Goal: Task Accomplishment & Management: Manage account settings

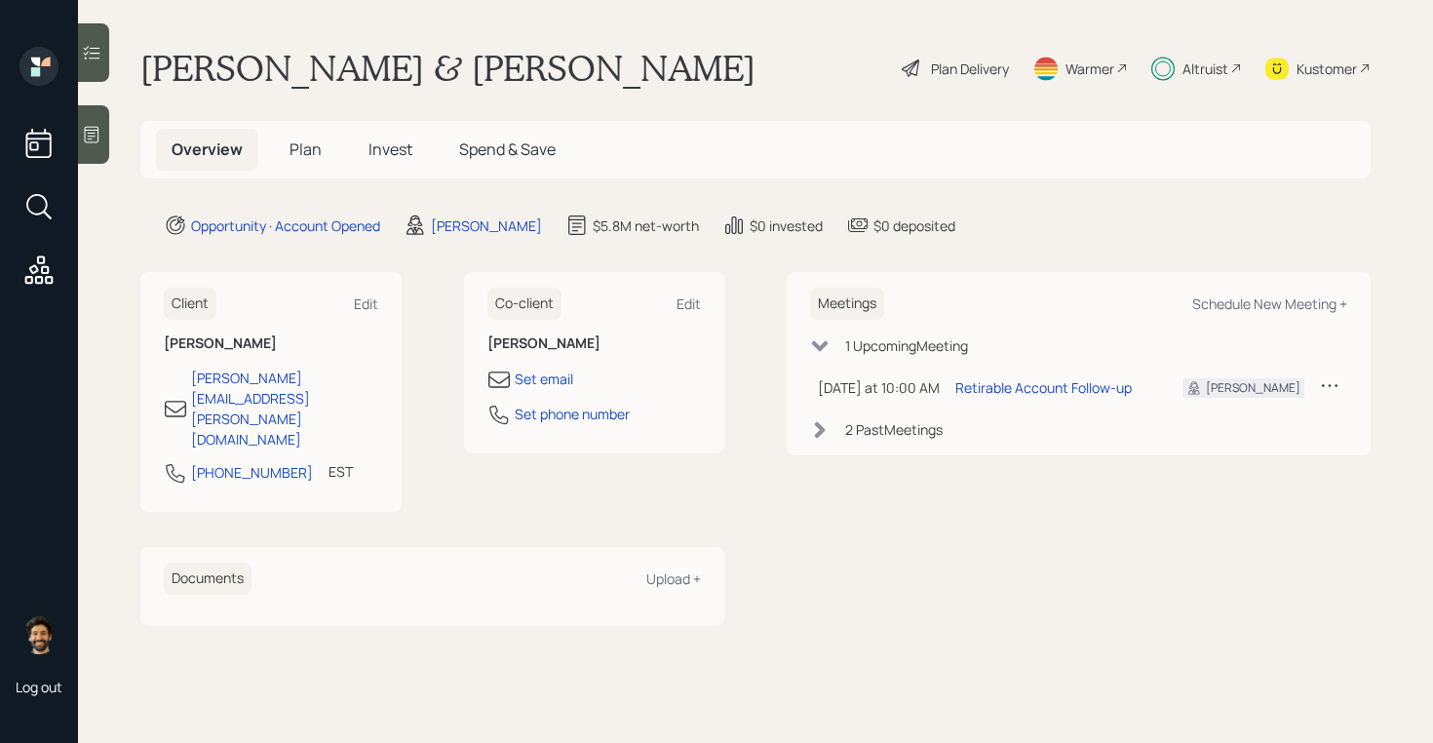
click at [966, 72] on div "Plan Delivery" at bounding box center [970, 68] width 78 height 20
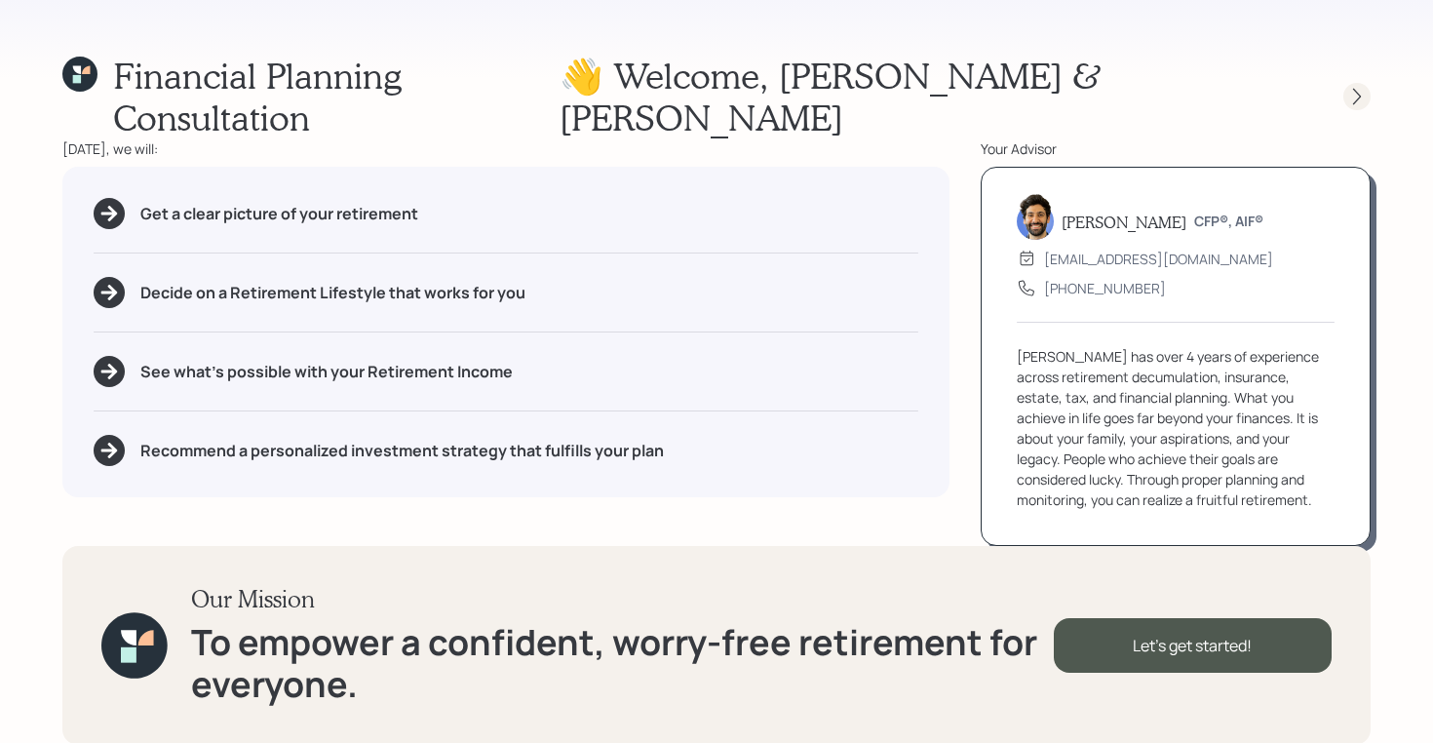
click at [1357, 87] on icon at bounding box center [1356, 96] width 19 height 19
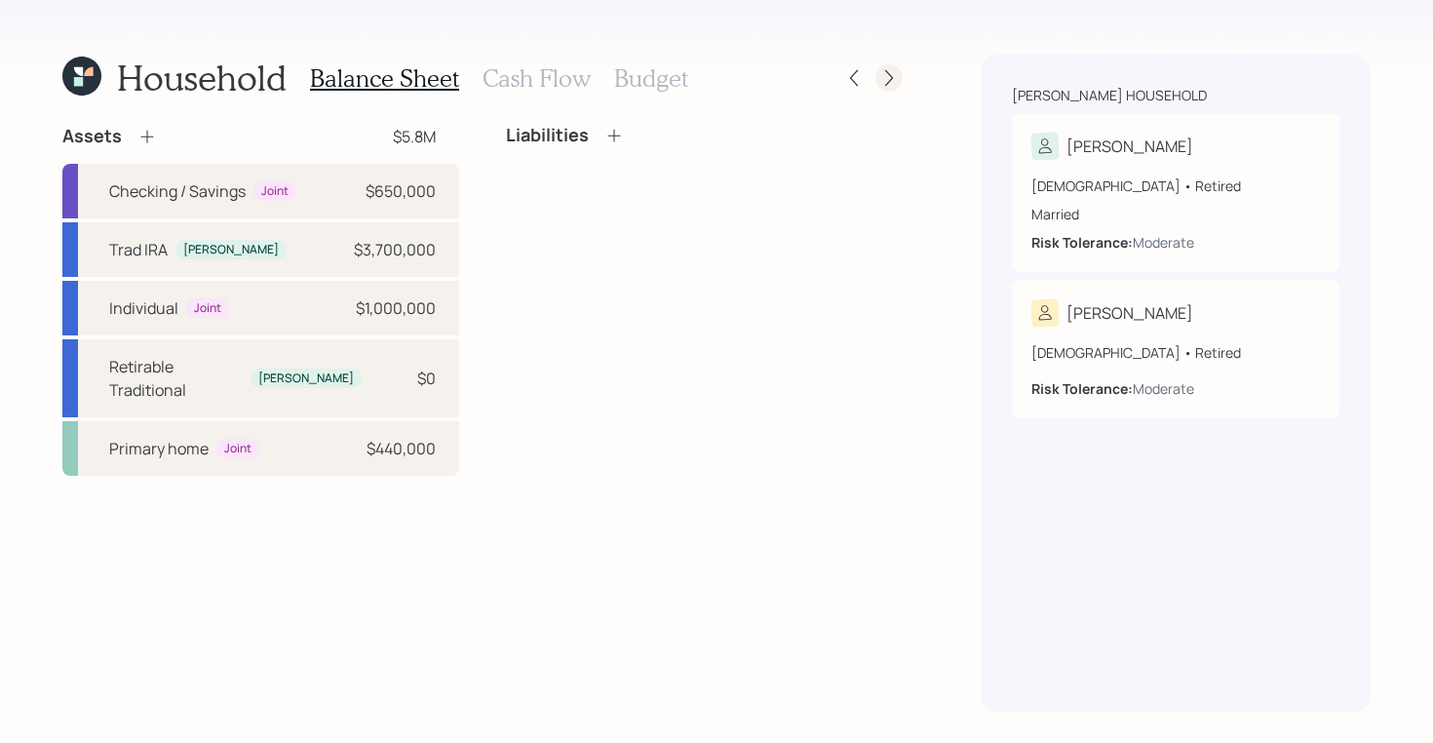
click at [898, 76] on icon at bounding box center [888, 77] width 19 height 19
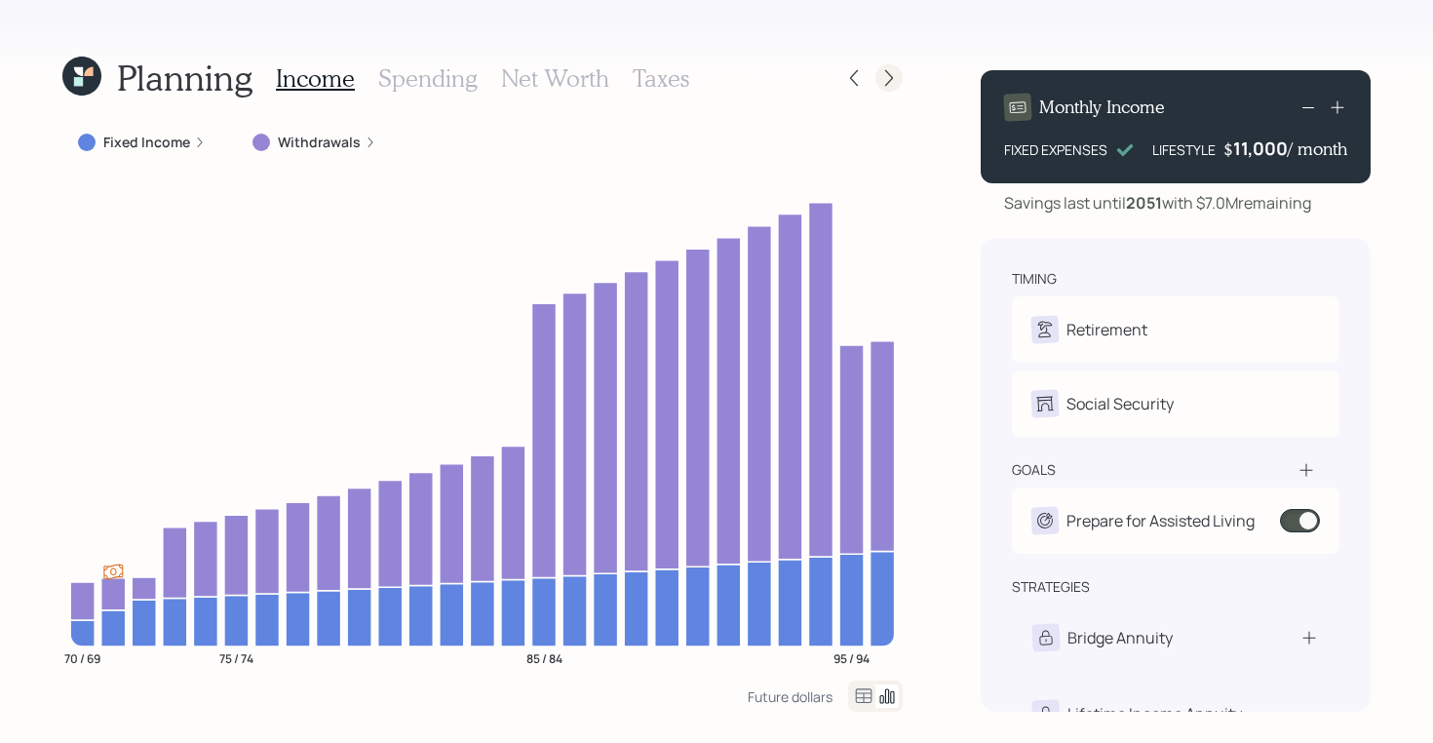
click at [884, 75] on icon at bounding box center [888, 77] width 19 height 19
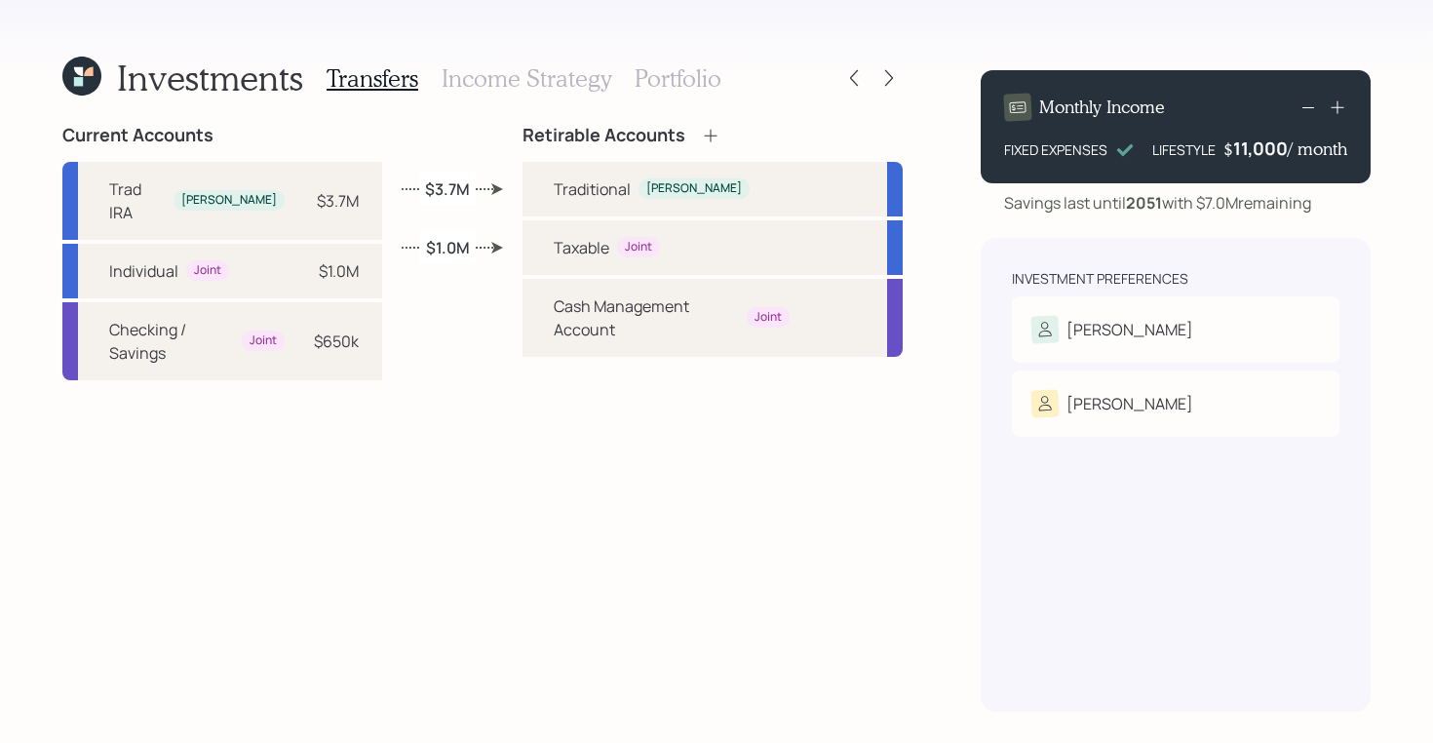
click at [521, 72] on h3 "Income Strategy" at bounding box center [527, 78] width 170 height 28
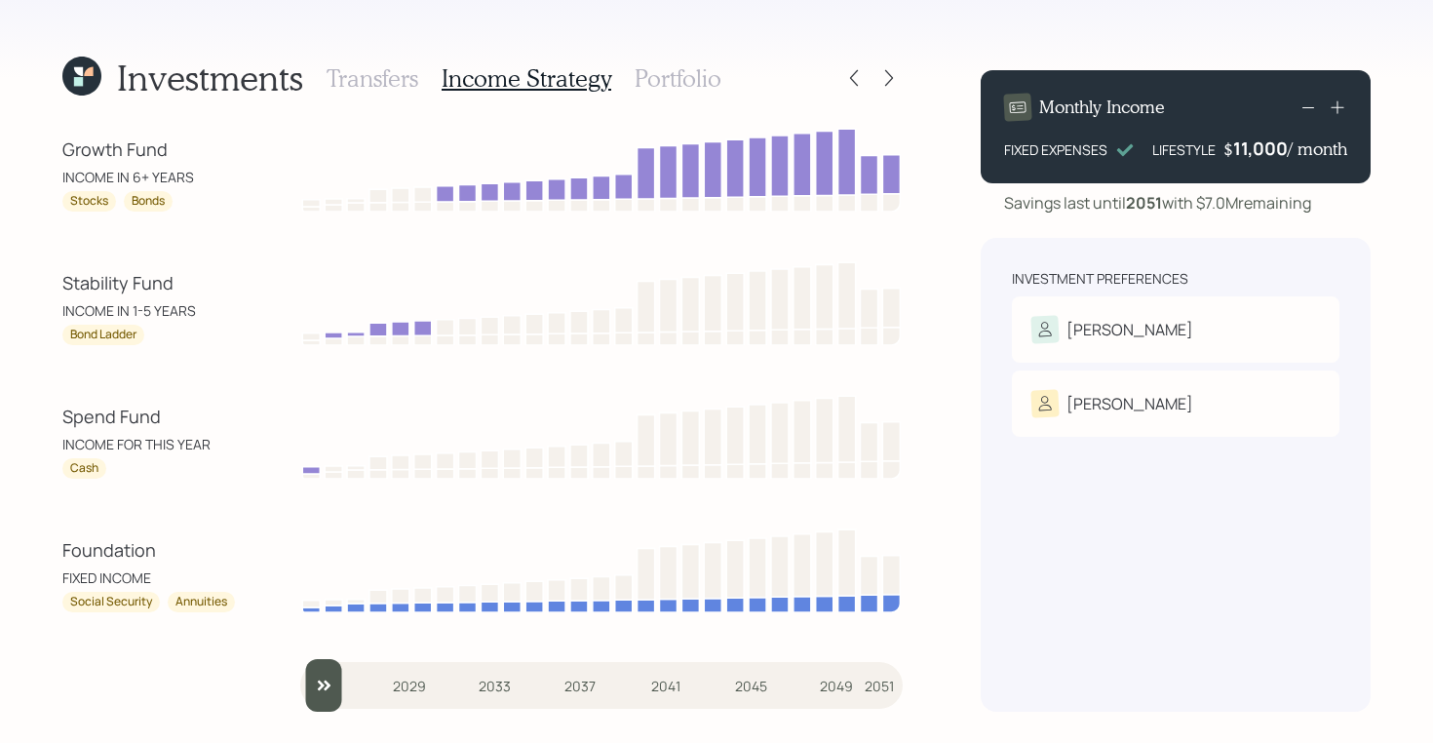
click at [675, 80] on h3 "Portfolio" at bounding box center [678, 78] width 87 height 28
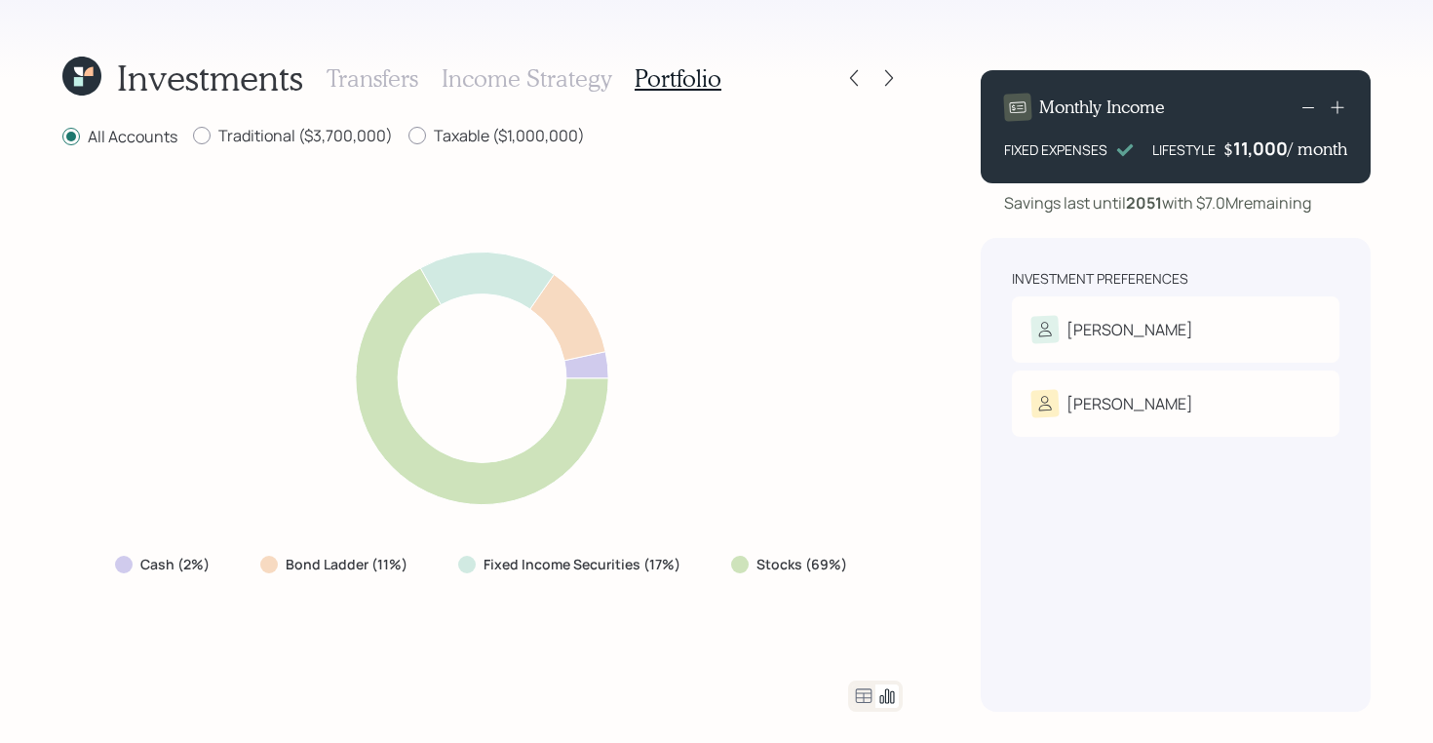
click at [488, 73] on h3 "Income Strategy" at bounding box center [527, 78] width 170 height 28
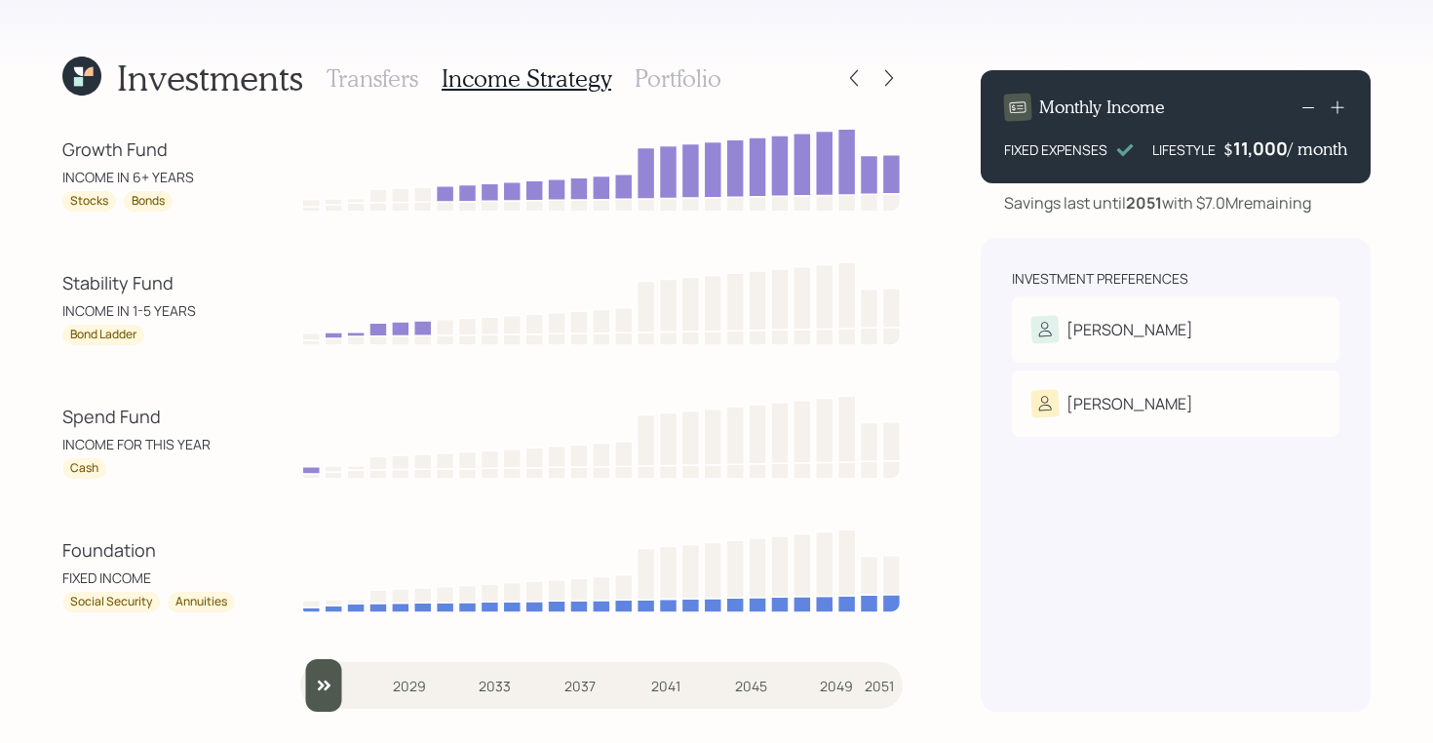
click at [678, 73] on h3 "Portfolio" at bounding box center [678, 78] width 87 height 28
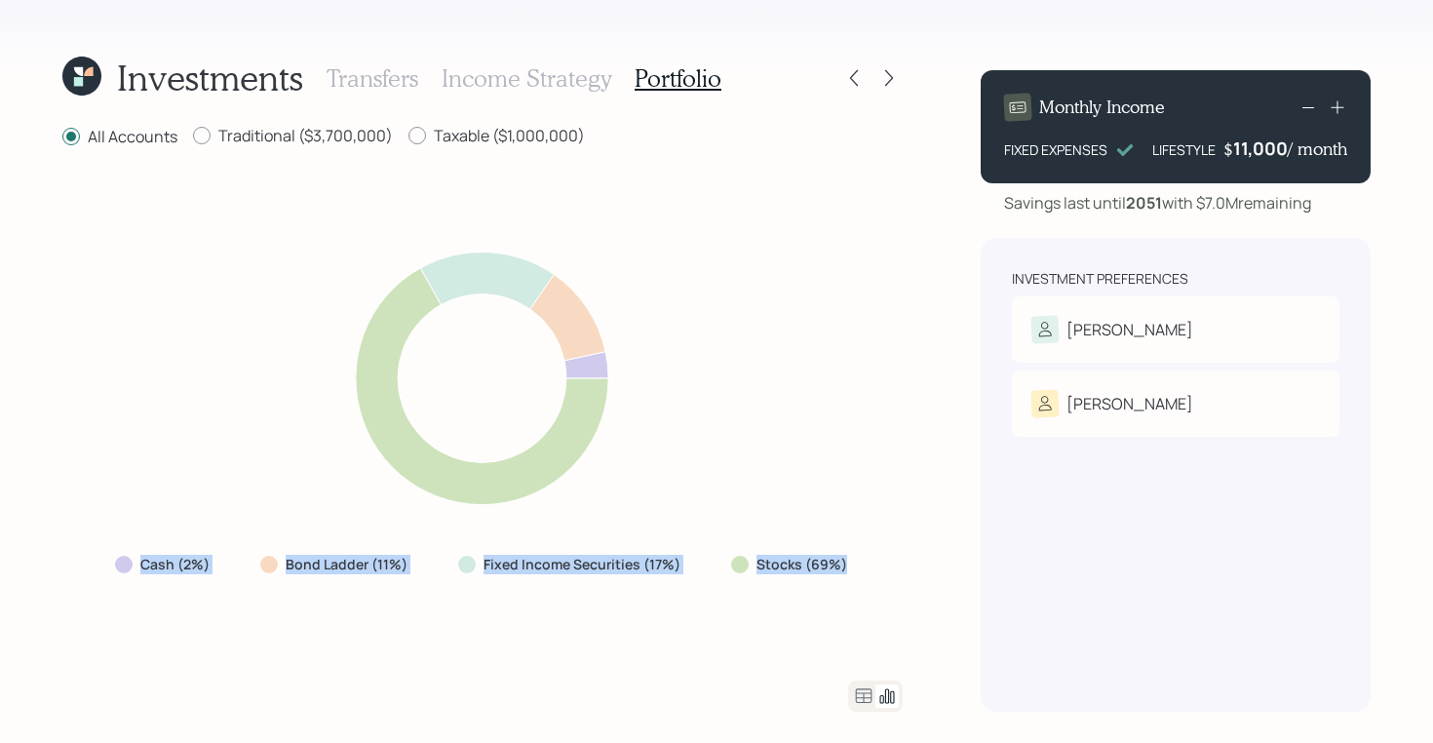
drag, startPoint x: 851, startPoint y: 565, endPoint x: 121, endPoint y: 565, distance: 730.3
click at [121, 565] on div "Cash (2%) Bond Ladder (11%) Fixed Income Securities (17%) Stocks (69%)" at bounding box center [482, 564] width 767 height 35
click at [746, 563] on div at bounding box center [740, 565] width 18 height 18
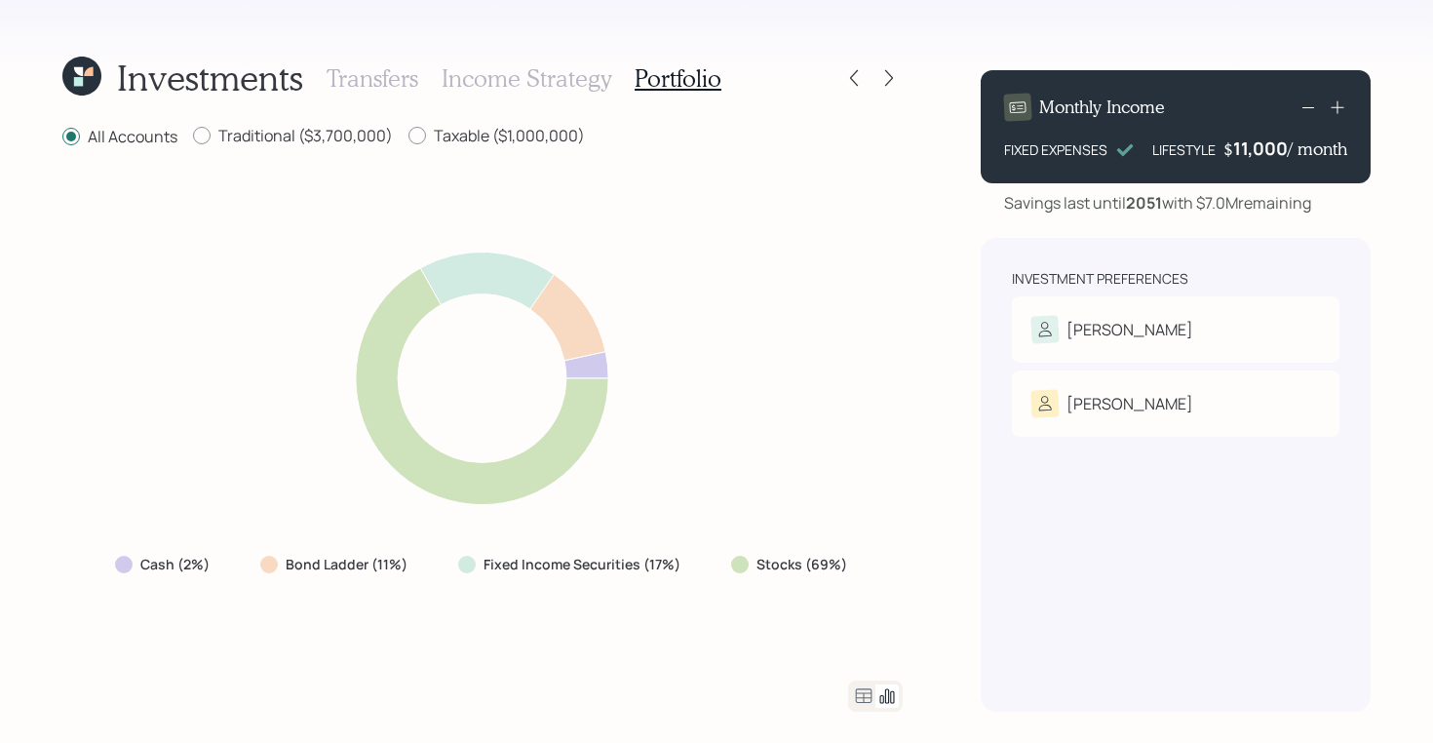
click at [746, 563] on div at bounding box center [740, 565] width 18 height 18
click at [789, 565] on label "Stocks (69%)" at bounding box center [802, 564] width 91 height 19
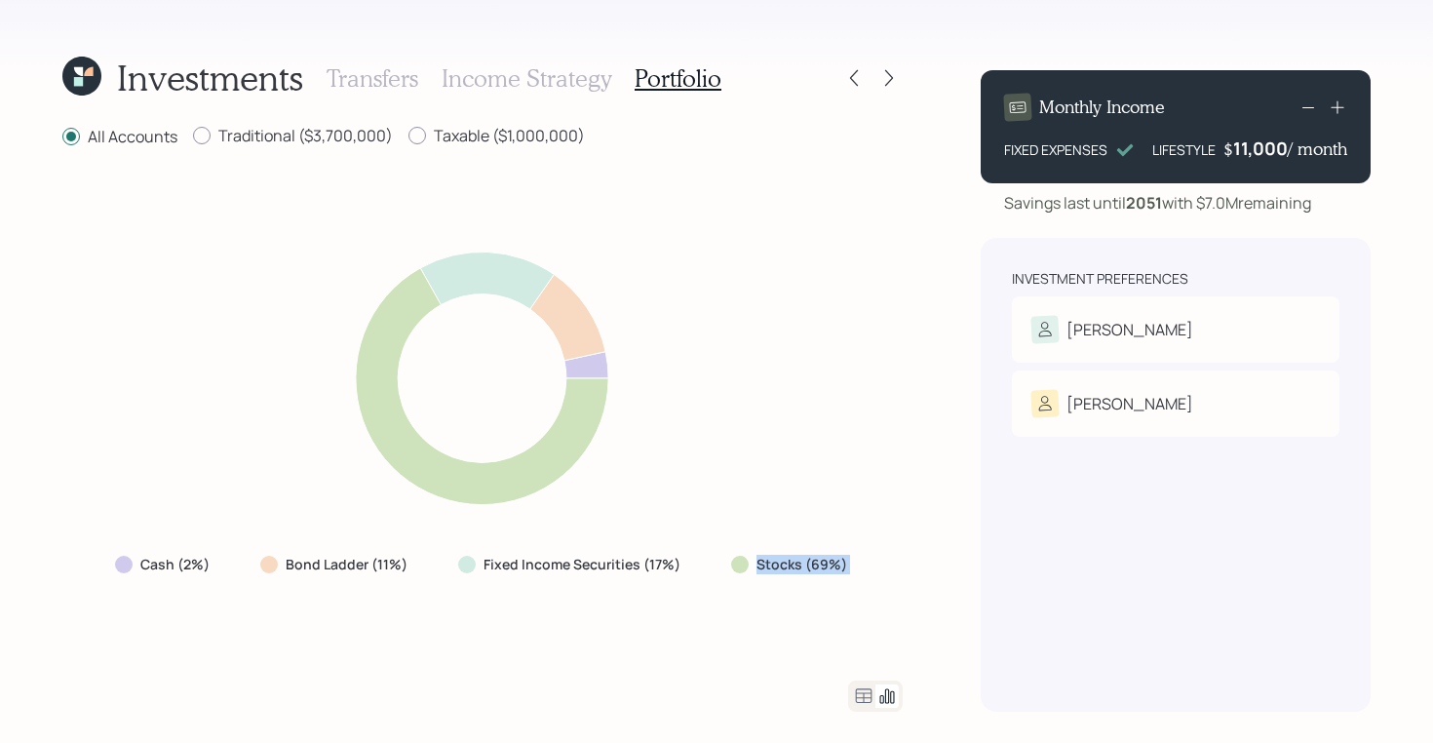
click at [789, 565] on label "Stocks (69%)" at bounding box center [802, 564] width 91 height 19
click at [74, 67] on icon at bounding box center [78, 71] width 9 height 9
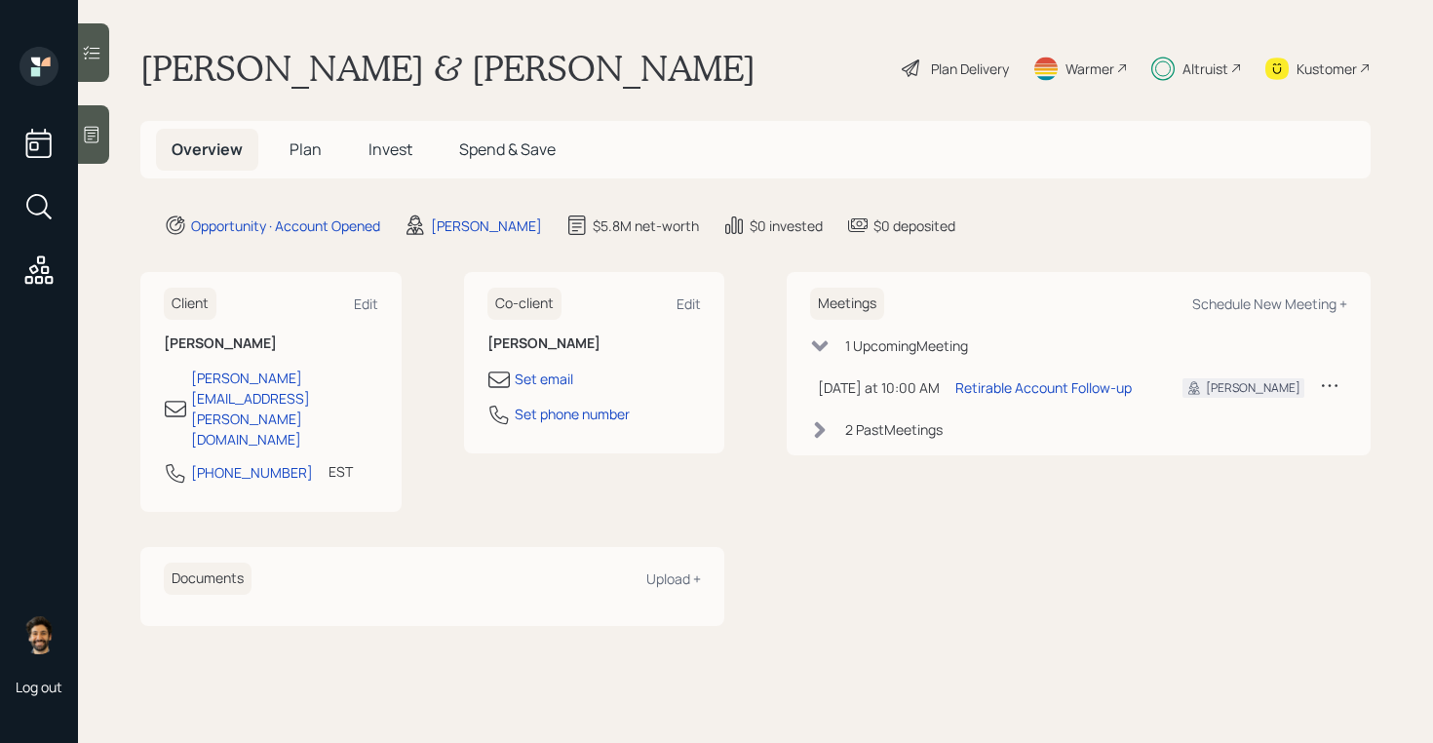
click at [943, 59] on div "Plan Delivery" at bounding box center [970, 68] width 78 height 20
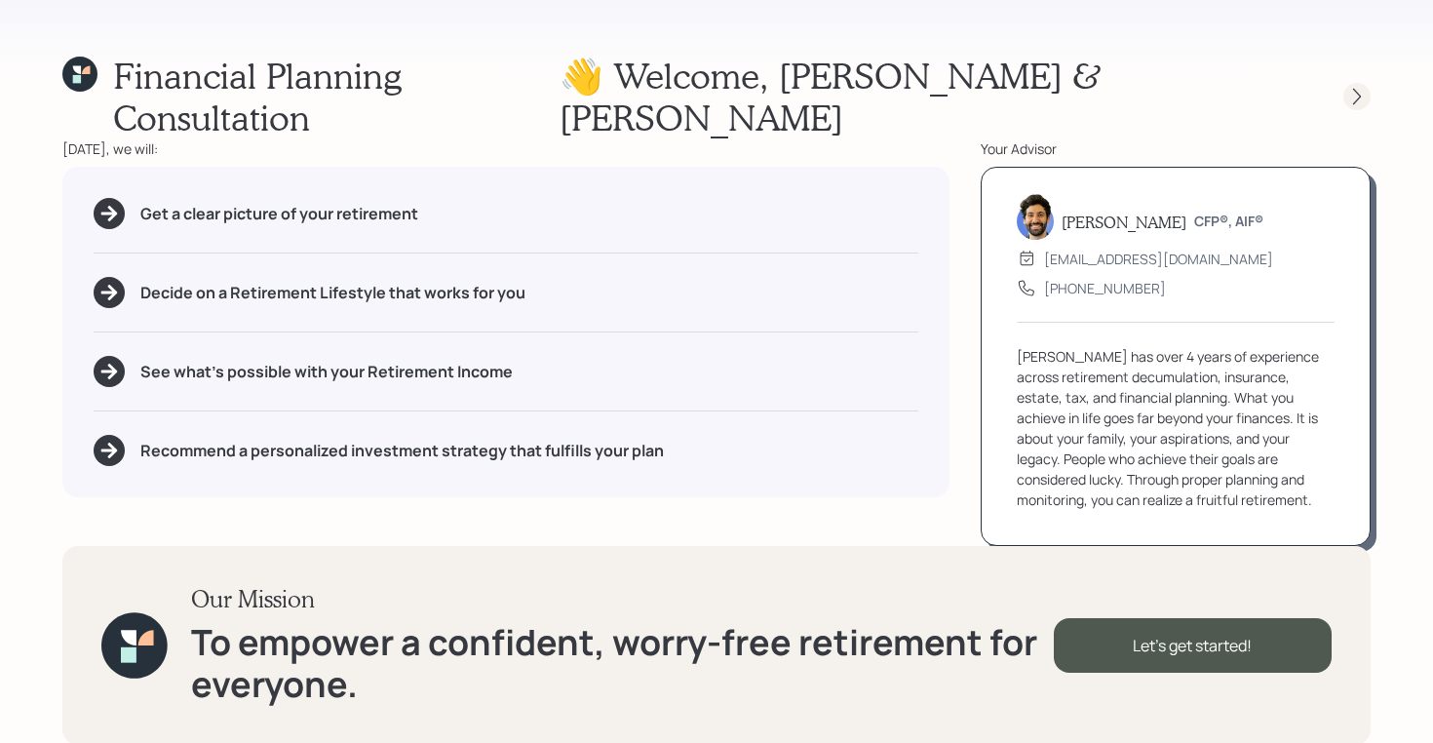
click at [1355, 89] on icon at bounding box center [1357, 97] width 8 height 17
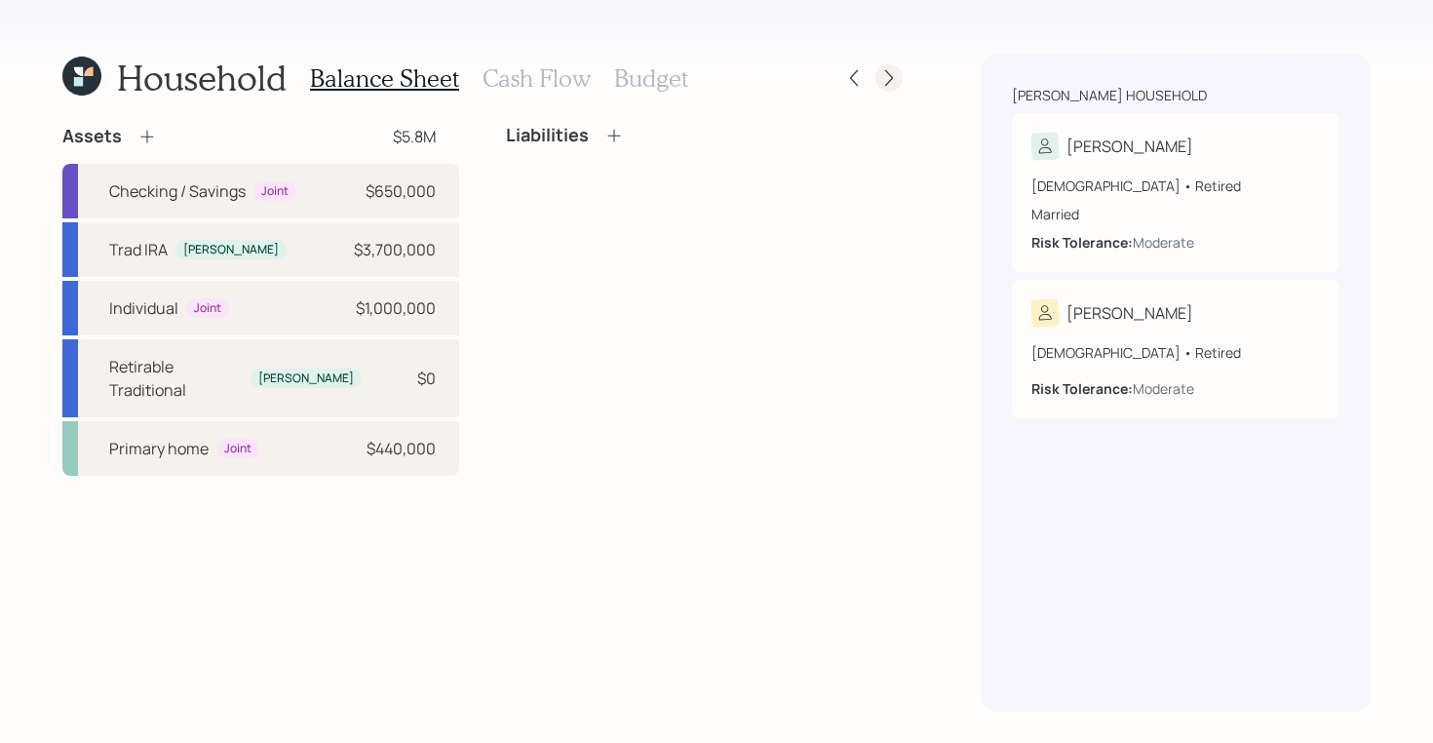
click at [901, 79] on div at bounding box center [889, 77] width 27 height 27
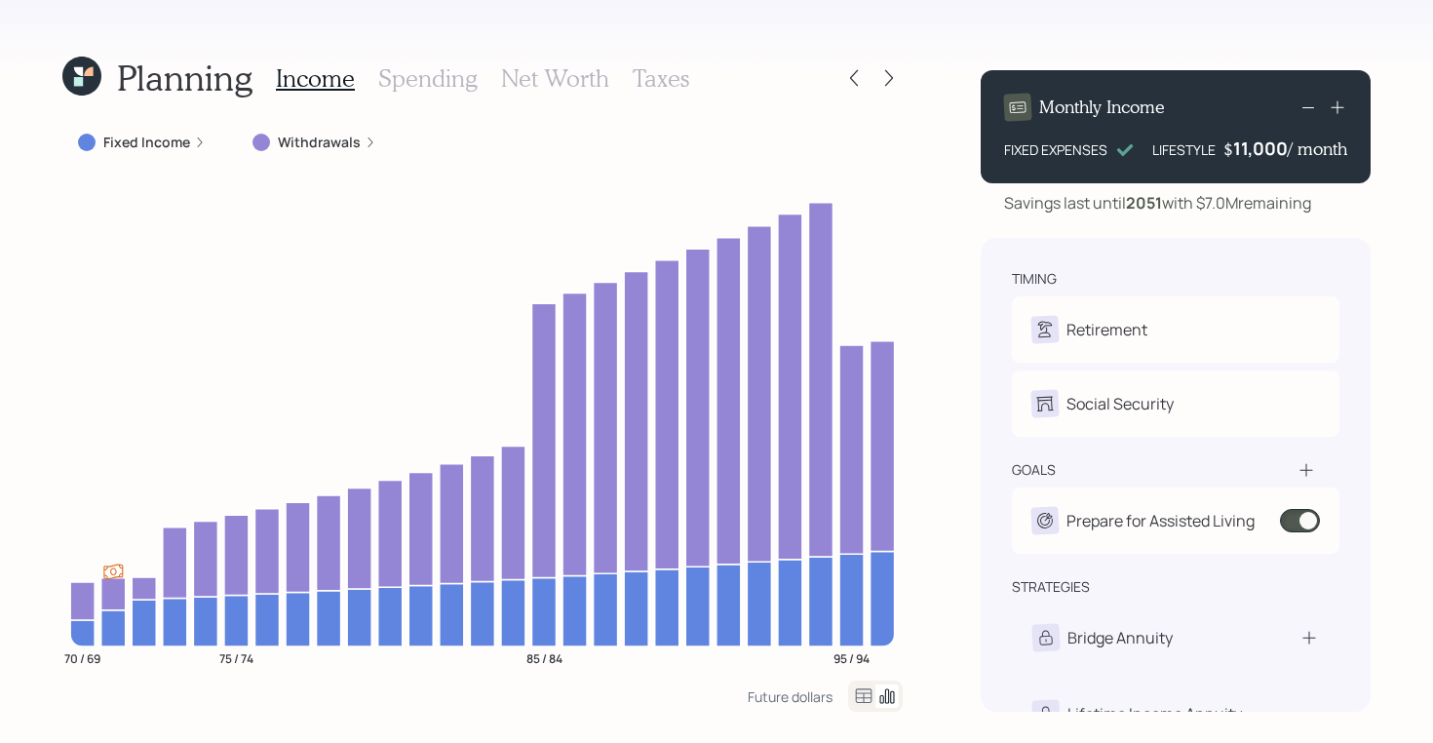
click at [417, 77] on h3 "Spending" at bounding box center [427, 78] width 99 height 28
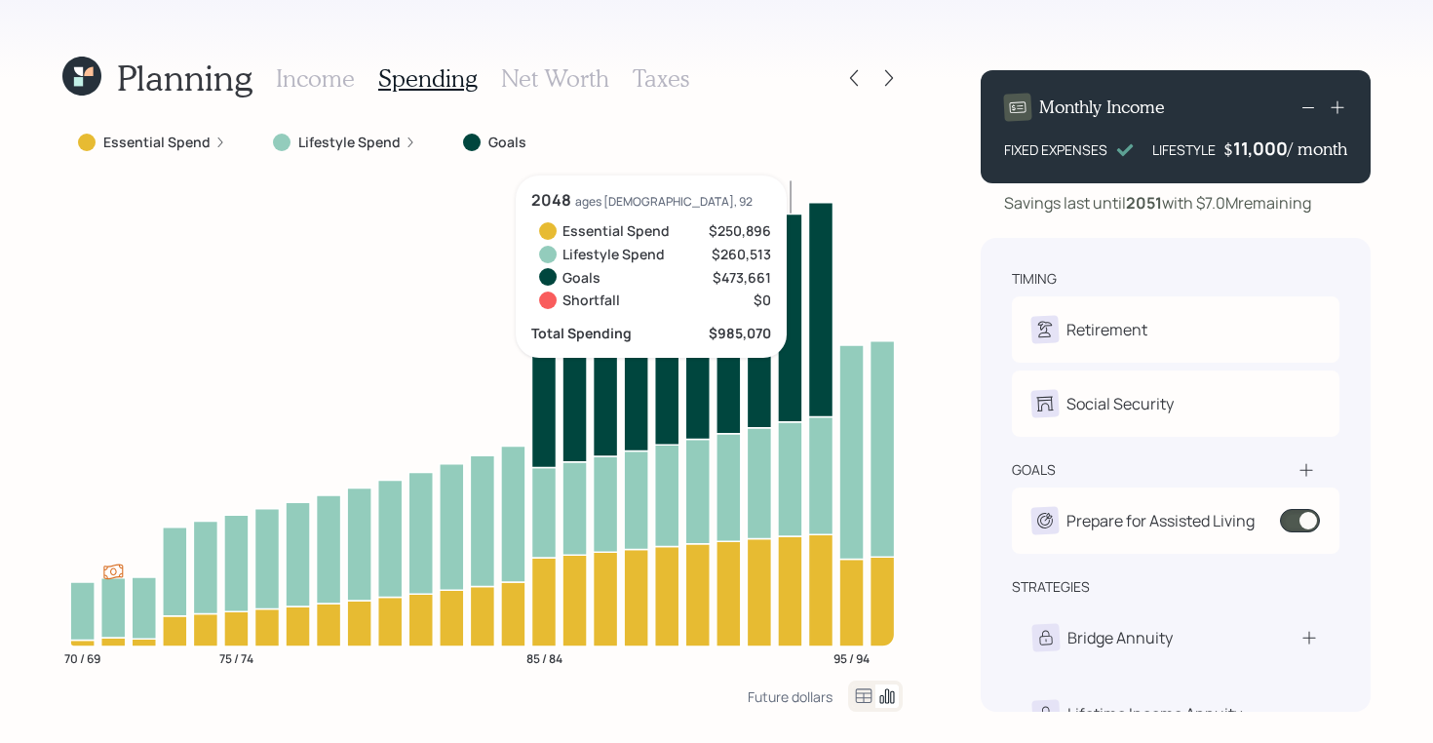
click at [860, 693] on icon at bounding box center [864, 695] width 17 height 15
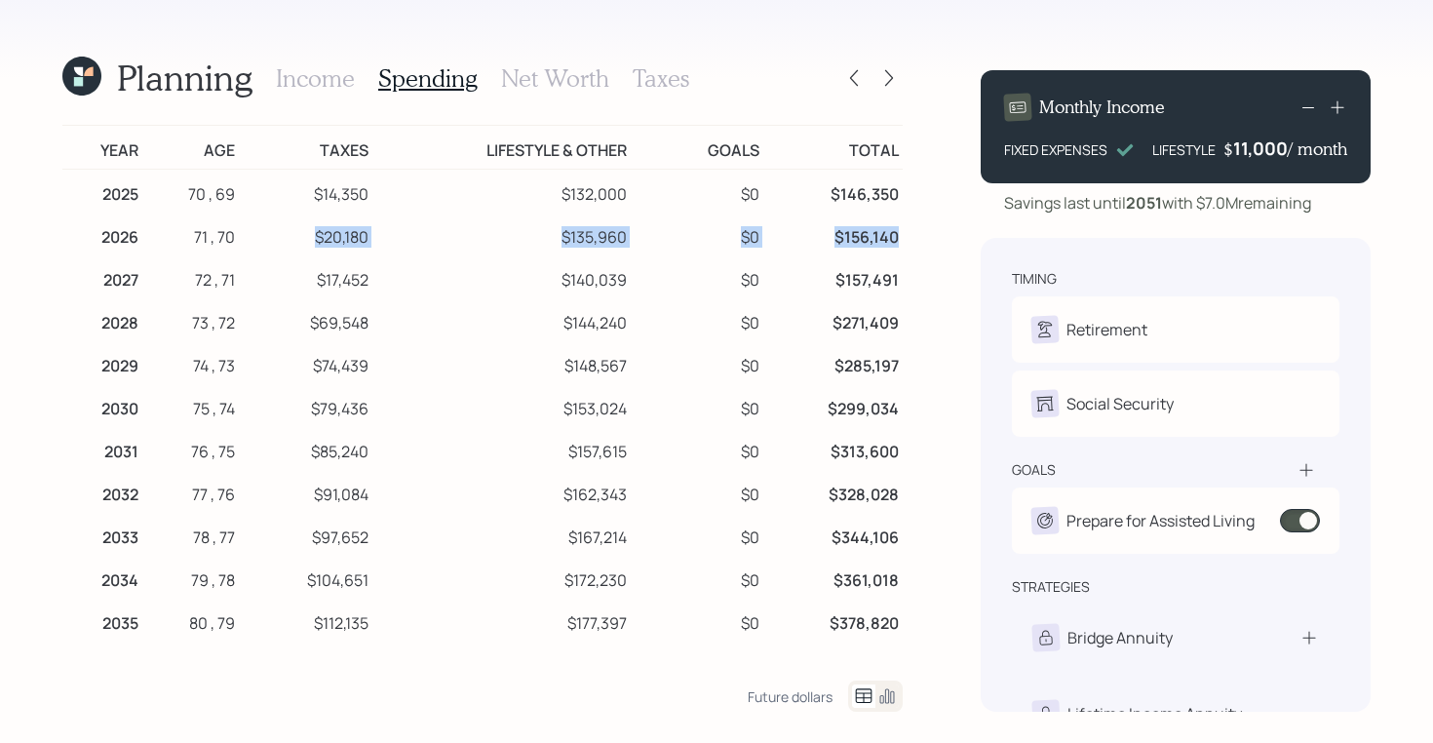
drag, startPoint x: 901, startPoint y: 243, endPoint x: 312, endPoint y: 224, distance: 589.2
click at [312, 224] on tr "2026 71 , 70 $20,180 $135,960 $0 $156,140" at bounding box center [482, 234] width 840 height 43
click at [331, 238] on td "$20,180" at bounding box center [305, 234] width 133 height 43
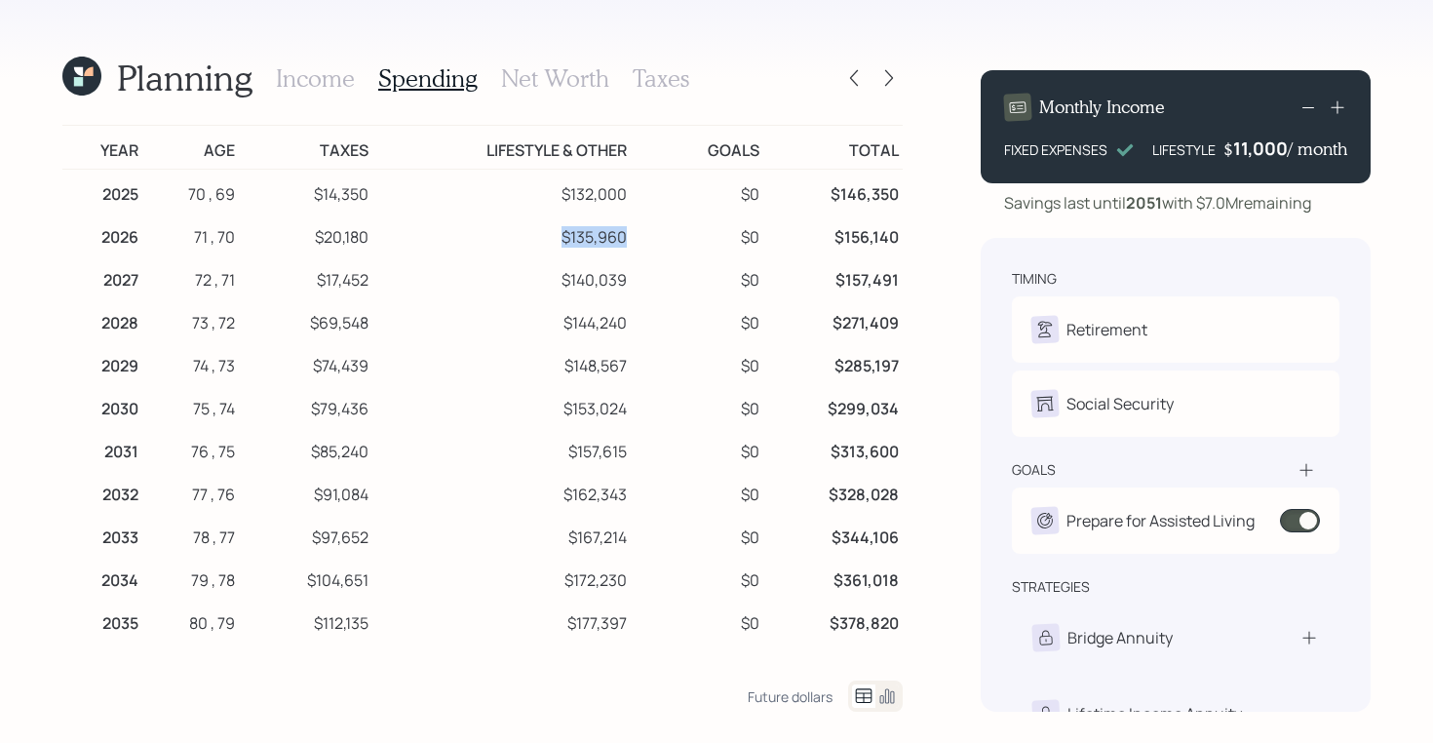
drag, startPoint x: 633, startPoint y: 236, endPoint x: 553, endPoint y: 235, distance: 80.0
click at [553, 235] on td "$135,960" at bounding box center [501, 234] width 258 height 43
drag, startPoint x: 371, startPoint y: 236, endPoint x: 318, endPoint y: 236, distance: 53.6
click at [318, 236] on td "$20,180" at bounding box center [305, 234] width 133 height 43
drag, startPoint x: 631, startPoint y: 232, endPoint x: 561, endPoint y: 232, distance: 70.2
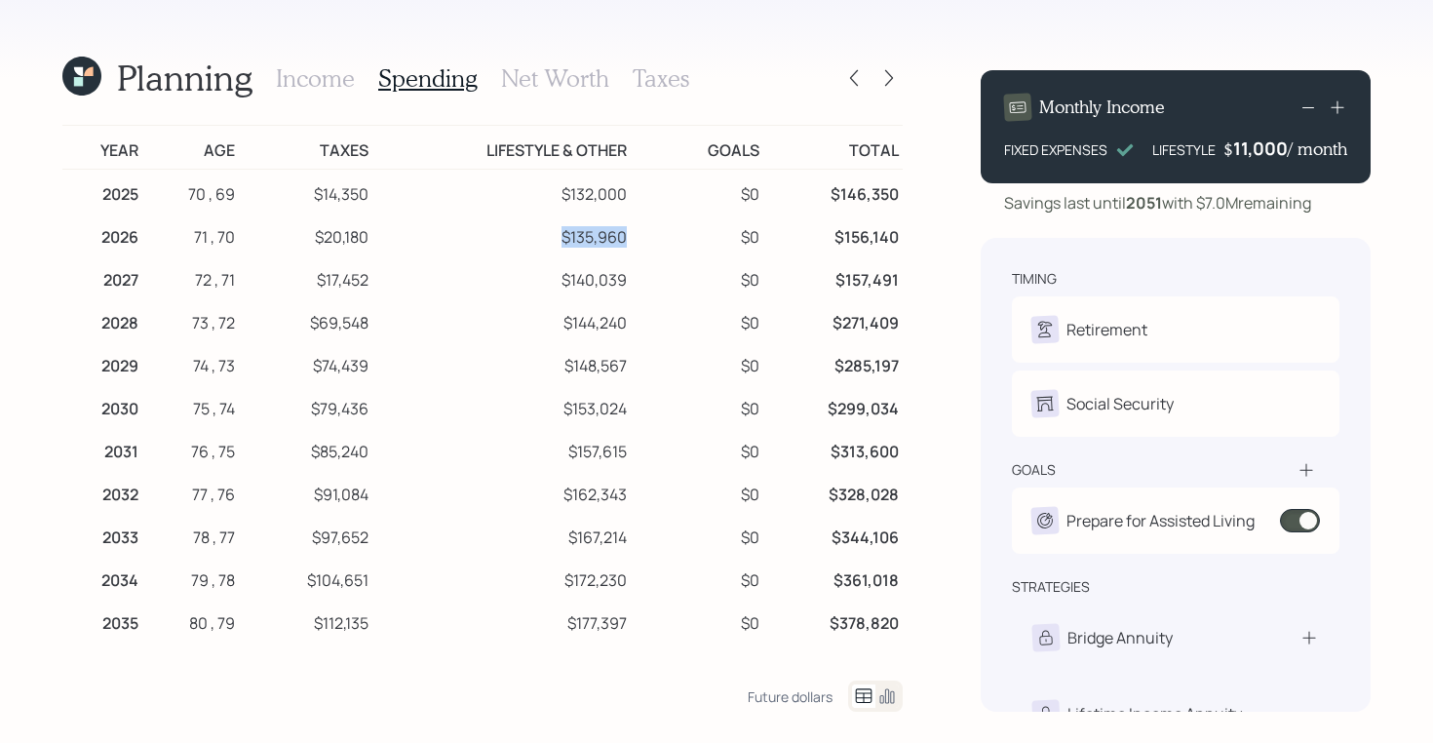
click at [561, 232] on td "$135,960" at bounding box center [501, 234] width 258 height 43
click at [365, 231] on td "$20,180" at bounding box center [305, 234] width 133 height 43
drag, startPoint x: 375, startPoint y: 236, endPoint x: 293, endPoint y: 236, distance: 81.9
click at [293, 236] on tr "2026 71 , 70 $20,180 $135,960 $0 $156,140" at bounding box center [482, 234] width 840 height 43
drag, startPoint x: 632, startPoint y: 241, endPoint x: 557, endPoint y: 240, distance: 75.1
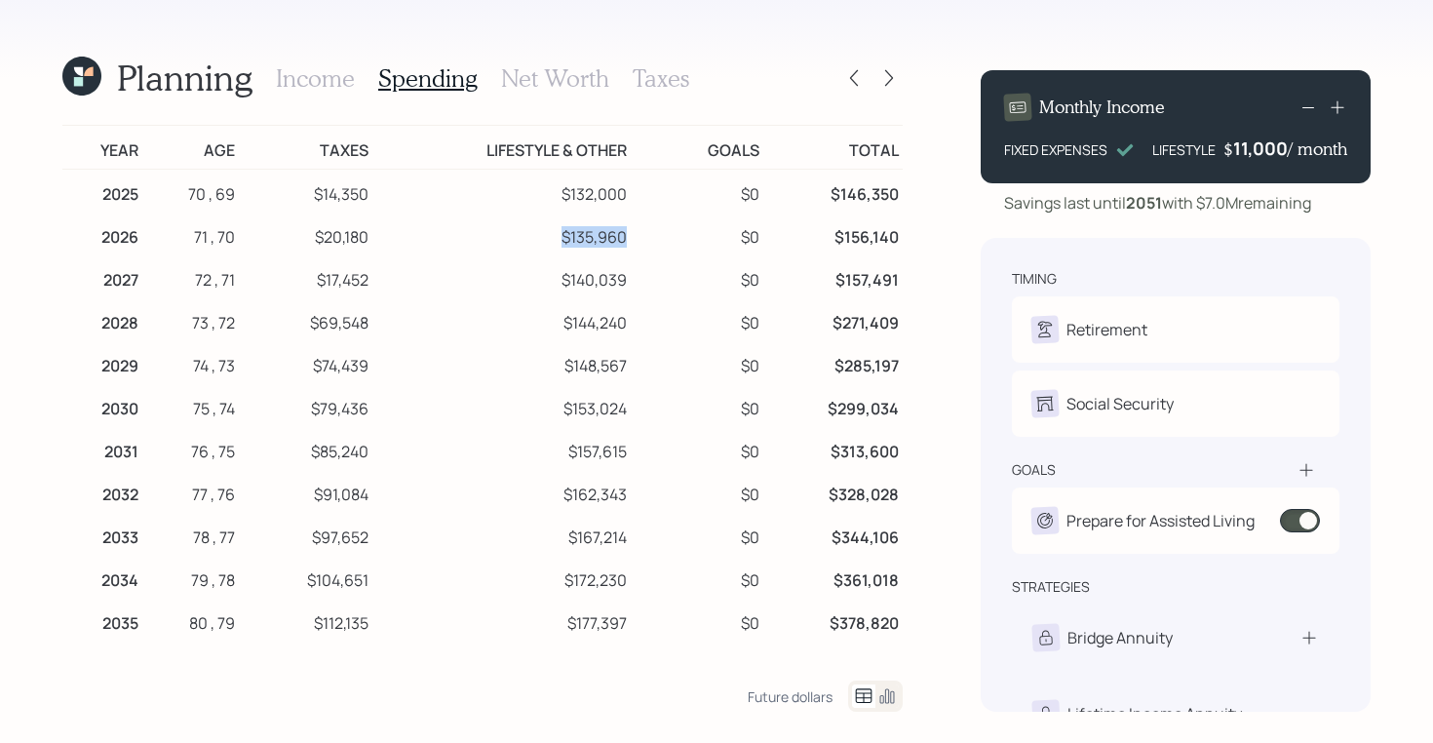
click at [557, 240] on td "$135,960" at bounding box center [501, 234] width 258 height 43
drag, startPoint x: 367, startPoint y: 232, endPoint x: 298, endPoint y: 232, distance: 68.2
click at [298, 232] on td "$20,180" at bounding box center [305, 234] width 133 height 43
drag, startPoint x: 635, startPoint y: 238, endPoint x: 550, endPoint y: 237, distance: 84.8
click at [550, 237] on tr "2026 71 , 70 $20,180 $135,960 $0 $156,140" at bounding box center [482, 234] width 840 height 43
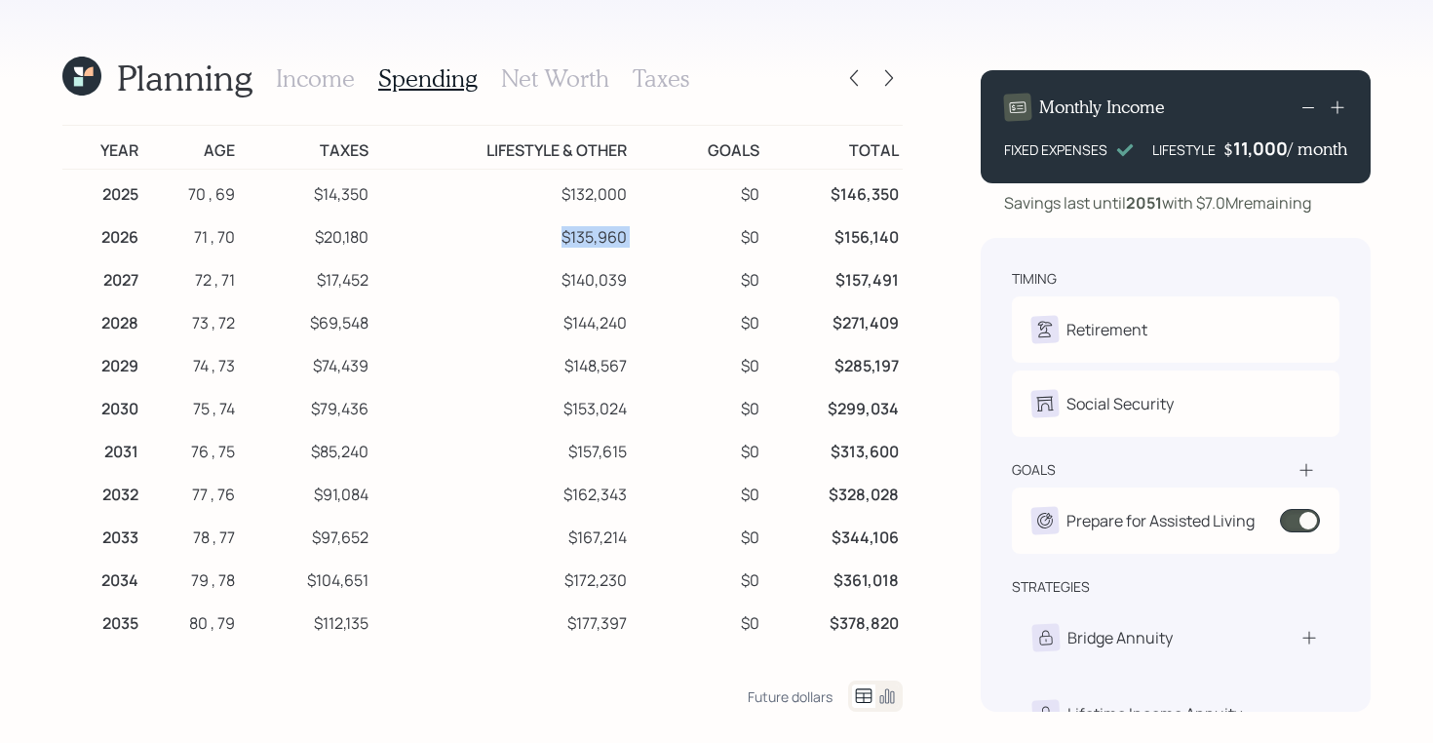
click at [1246, 147] on div "11,000" at bounding box center [1260, 147] width 55 height 23
click at [1246, 147] on div "11000" at bounding box center [1262, 147] width 51 height 23
click at [1371, 203] on div "Planning Income Spending Net Worth Taxes Year Age Taxes Lifestyle & Other Goals…" at bounding box center [716, 371] width 1433 height 743
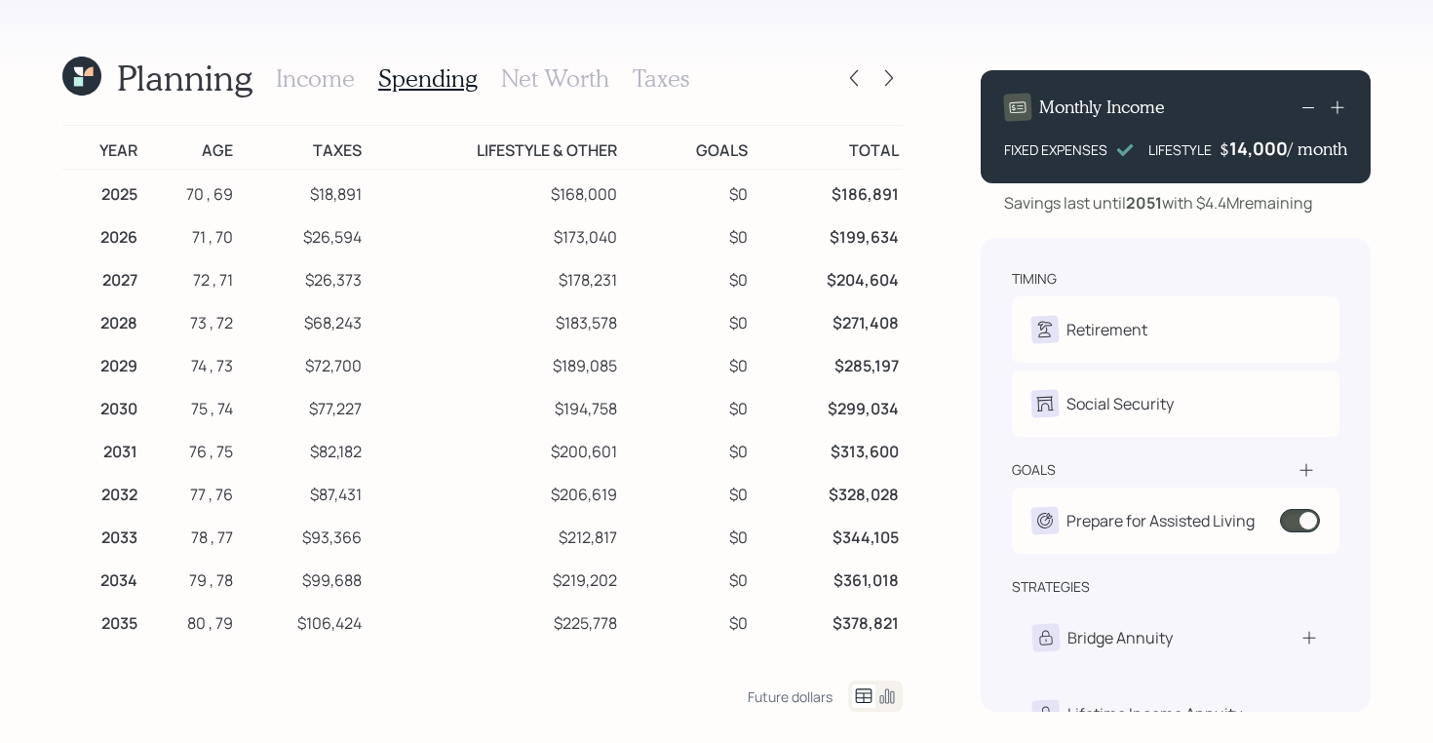
click at [564, 196] on td "$168,000" at bounding box center [493, 192] width 255 height 44
click at [308, 86] on h3 "Income" at bounding box center [315, 78] width 79 height 28
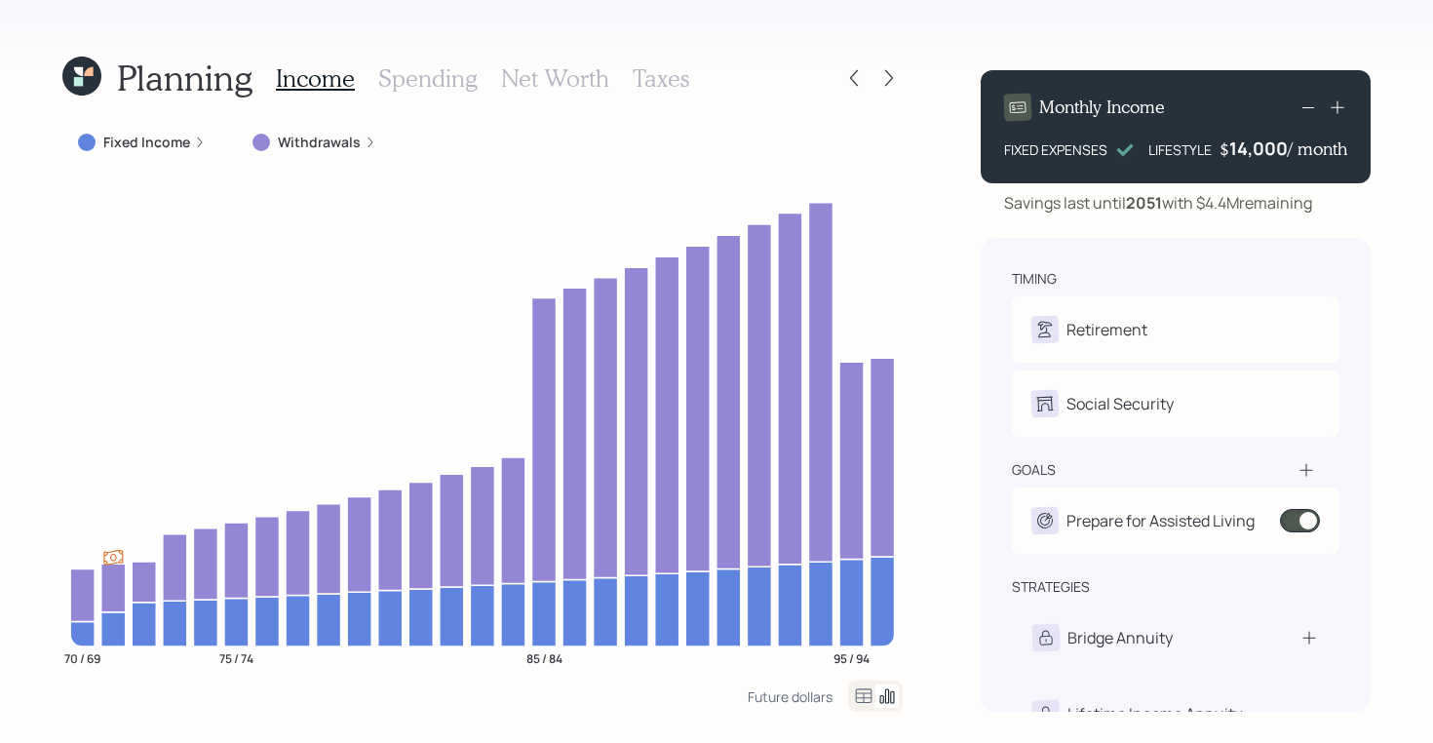
click at [448, 93] on div "Income Spending Net Worth Taxes" at bounding box center [482, 78] width 413 height 47
click at [440, 85] on h3 "Spending" at bounding box center [427, 78] width 99 height 28
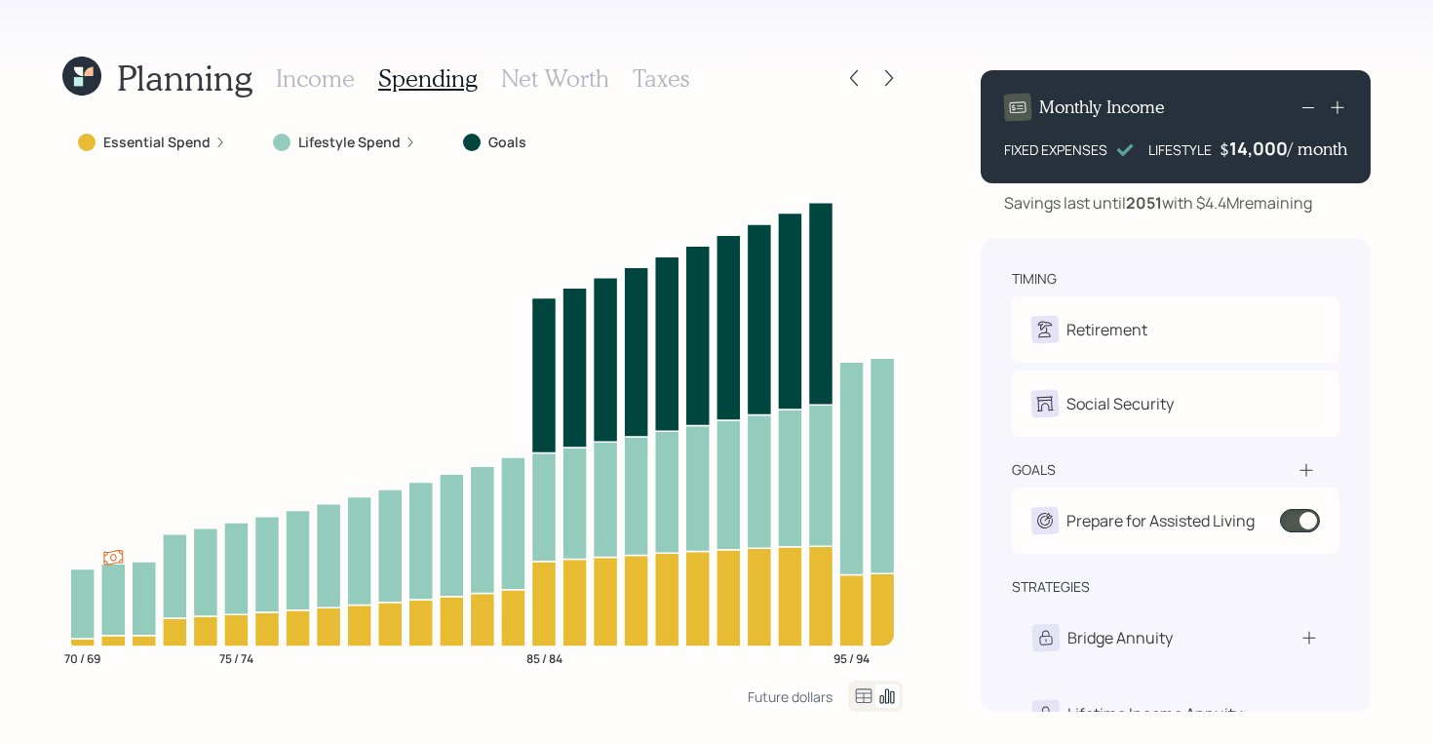
click at [861, 699] on icon at bounding box center [863, 695] width 23 height 23
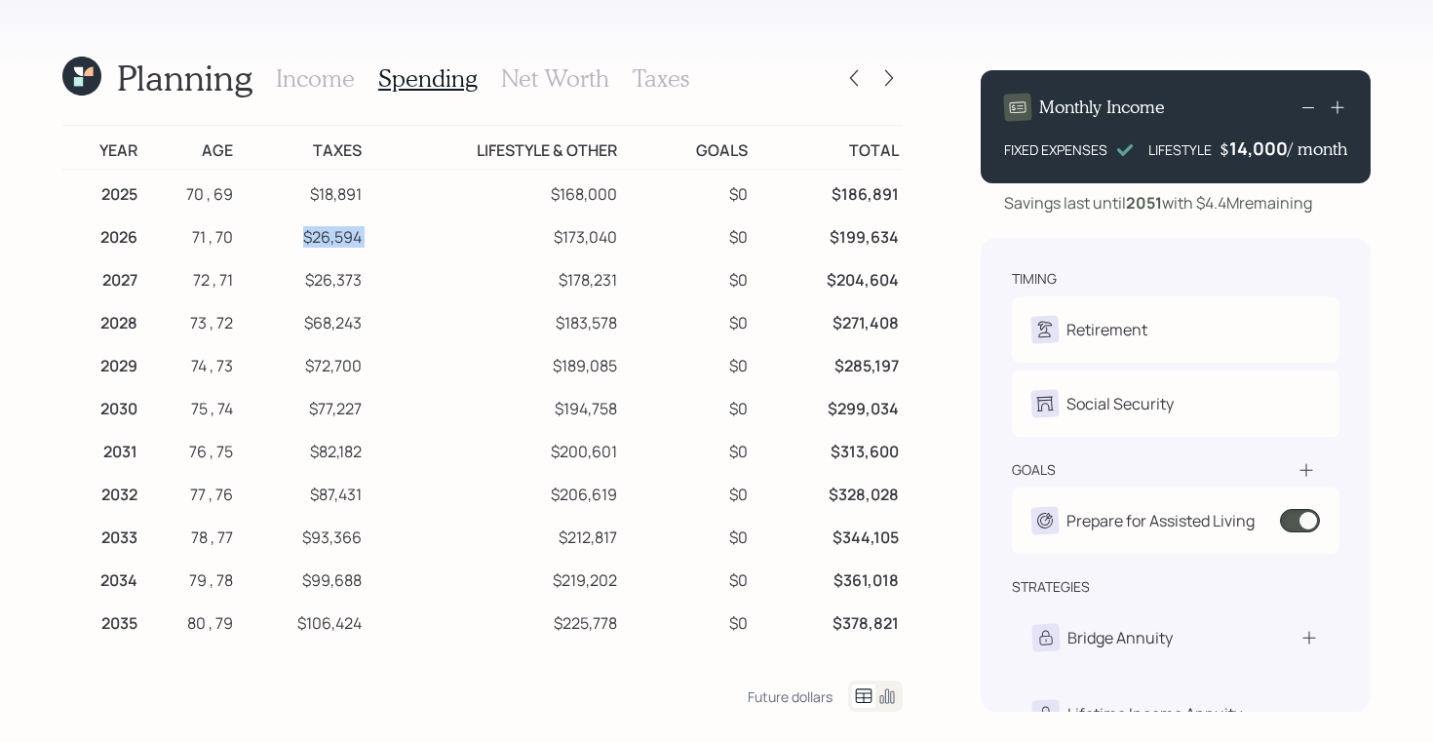
drag, startPoint x: 299, startPoint y: 234, endPoint x: 373, endPoint y: 236, distance: 74.1
click at [373, 236] on tr "2026 71 , 70 $26,594 $173,040 $0 $199,634" at bounding box center [482, 234] width 840 height 43
drag, startPoint x: 624, startPoint y: 234, endPoint x: 546, endPoint y: 234, distance: 78.0
click at [546, 234] on tr "2026 71 , 70 $26,594 $173,040 $0 $199,634" at bounding box center [482, 234] width 840 height 43
drag, startPoint x: 901, startPoint y: 232, endPoint x: 813, endPoint y: 232, distance: 87.7
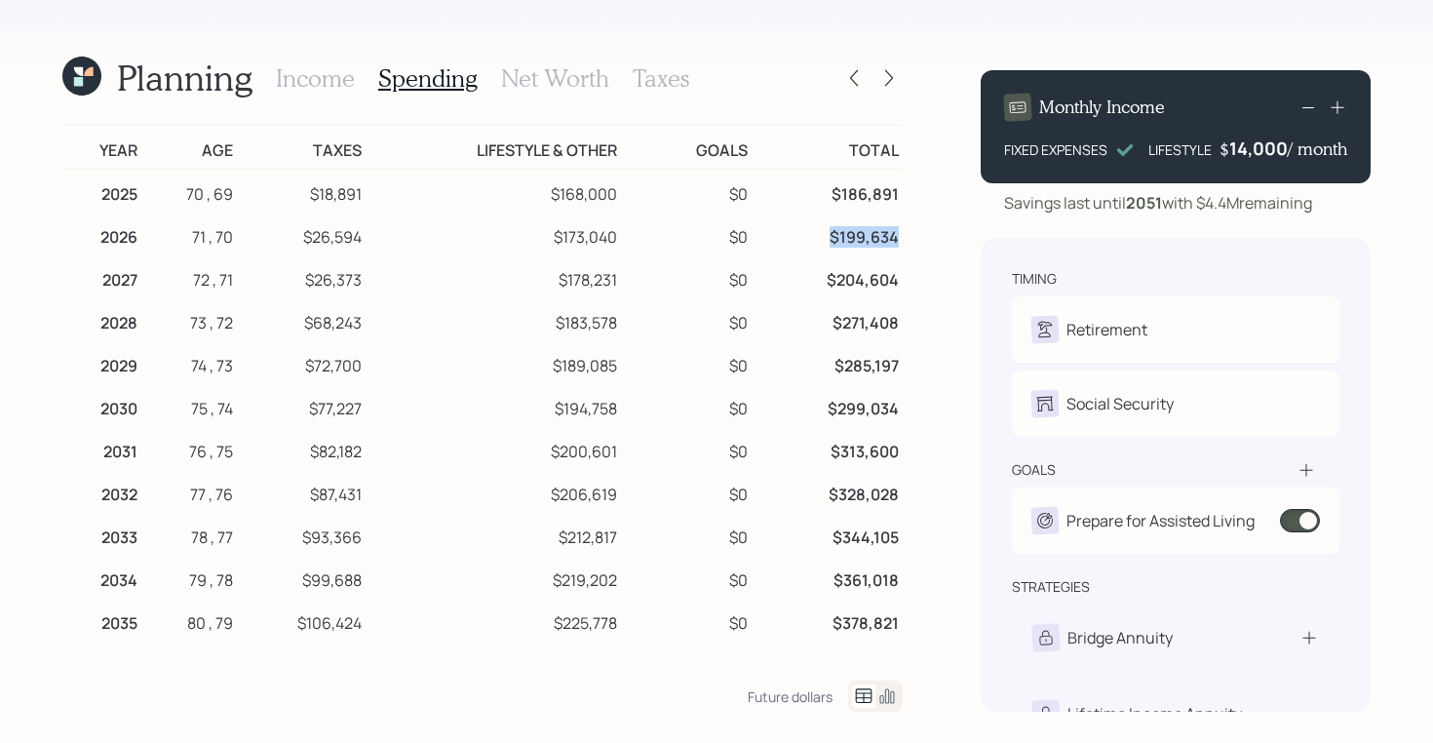
click at [813, 232] on td "$199,634" at bounding box center [827, 234] width 151 height 43
drag, startPoint x: 620, startPoint y: 237, endPoint x: 549, endPoint y: 238, distance: 71.2
click at [549, 238] on td "$173,040" at bounding box center [493, 234] width 255 height 43
click at [81, 80] on icon at bounding box center [78, 81] width 9 height 9
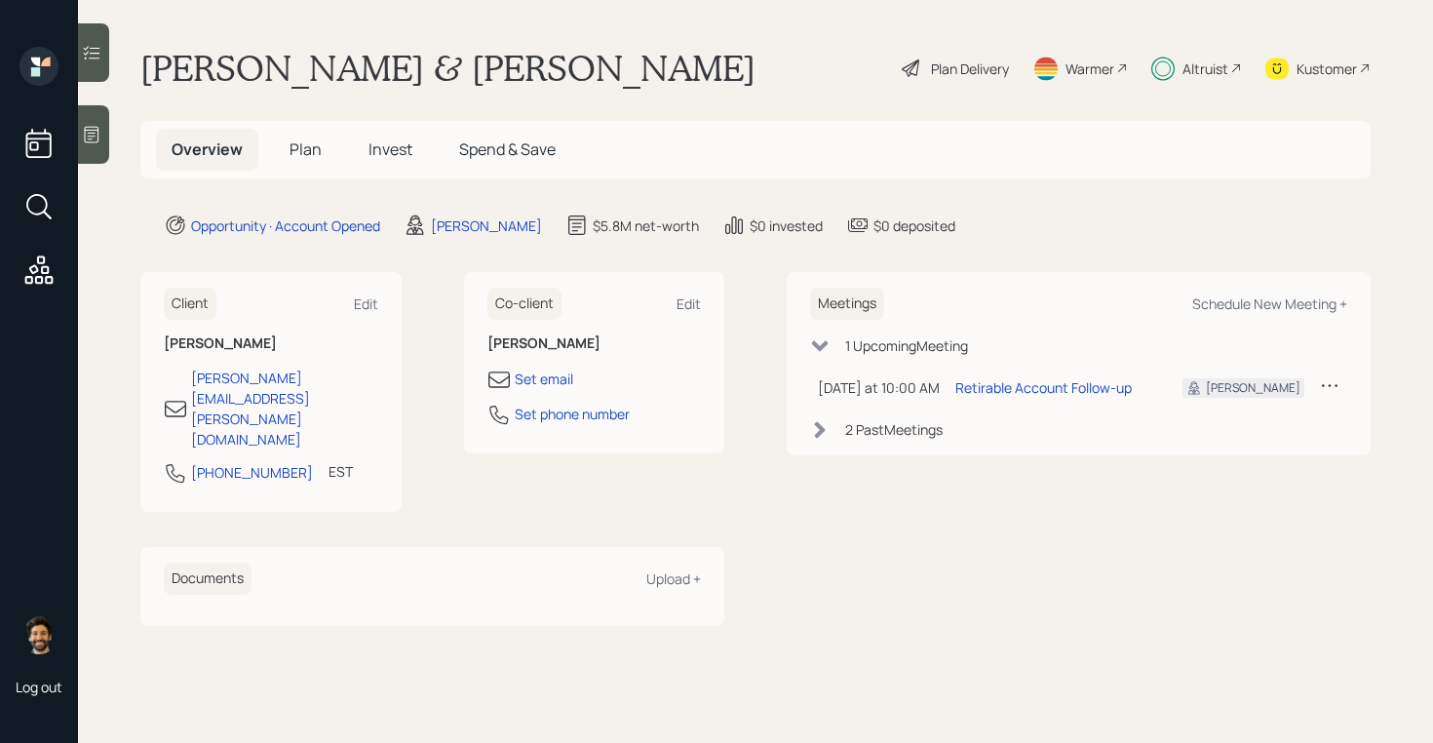
click at [310, 154] on span "Plan" at bounding box center [306, 148] width 32 height 21
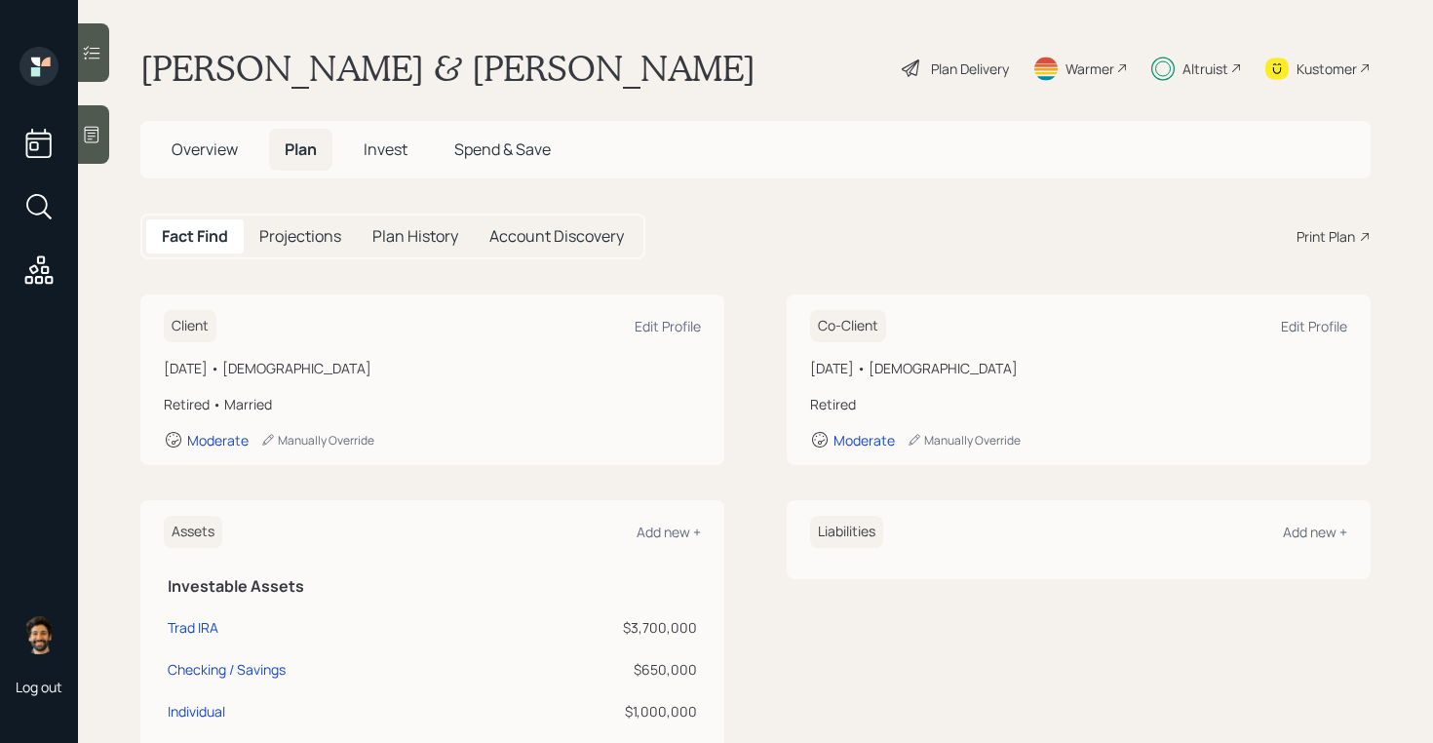
click at [1192, 66] on div "Altruist" at bounding box center [1206, 68] width 46 height 20
click at [201, 147] on span "Overview" at bounding box center [205, 148] width 66 height 21
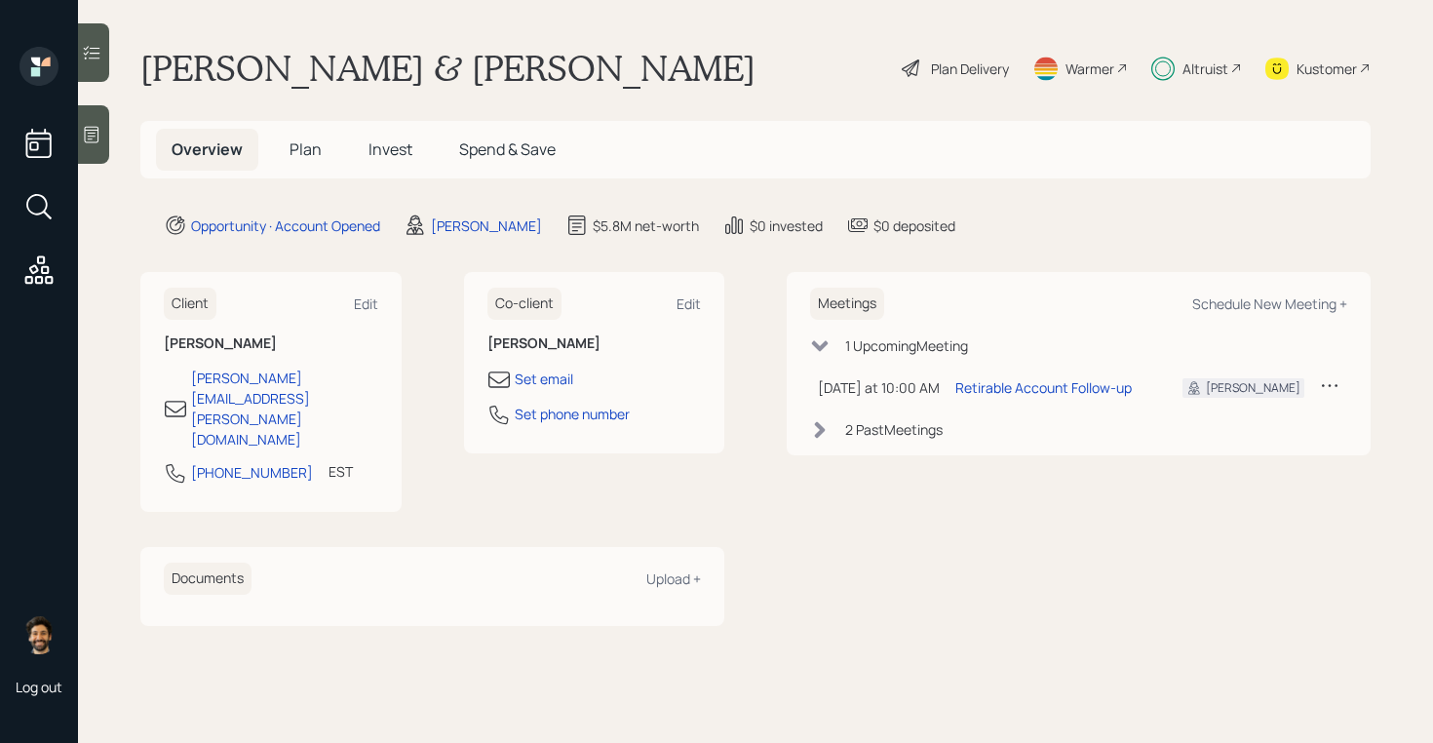
click at [313, 146] on span "Plan" at bounding box center [306, 148] width 32 height 21
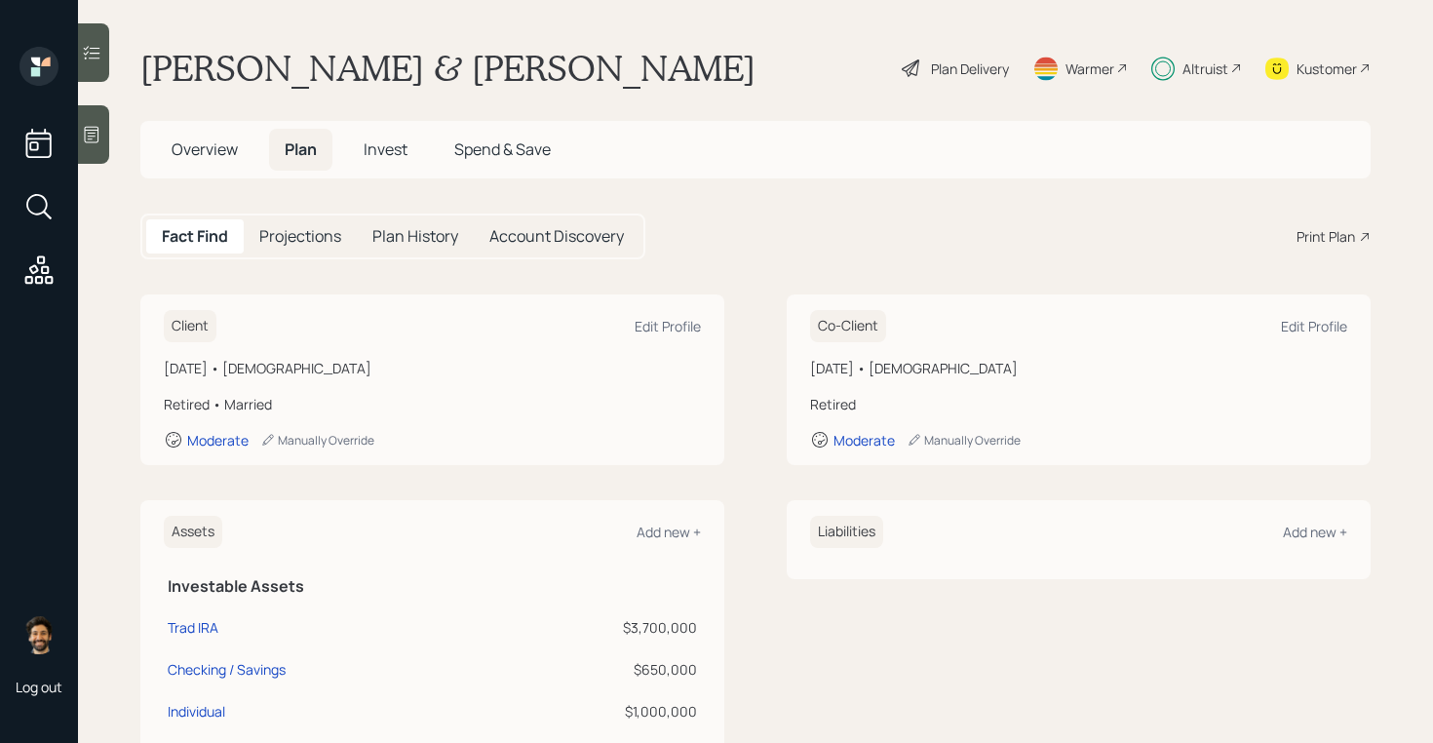
click at [377, 145] on span "Invest" at bounding box center [386, 148] width 44 height 21
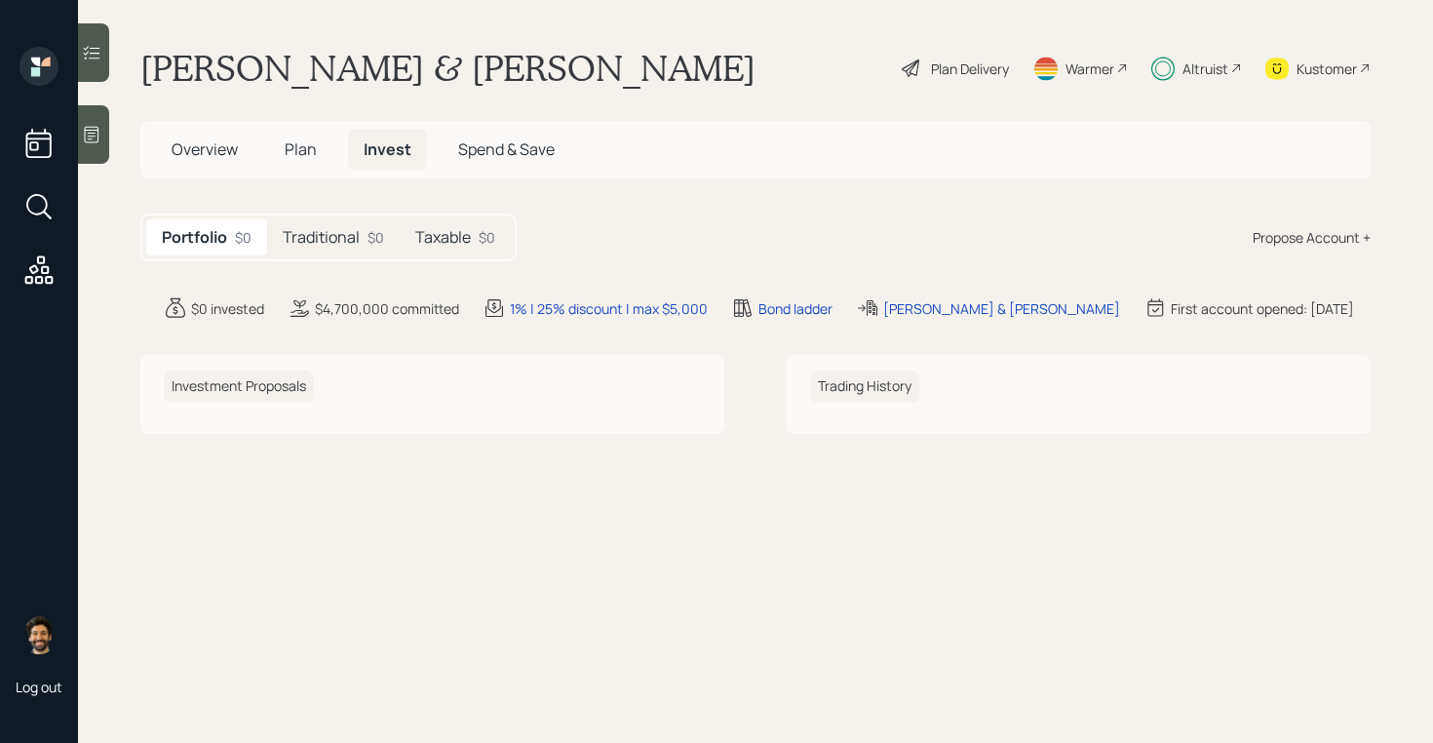
click at [322, 233] on h5 "Traditional" at bounding box center [321, 237] width 77 height 19
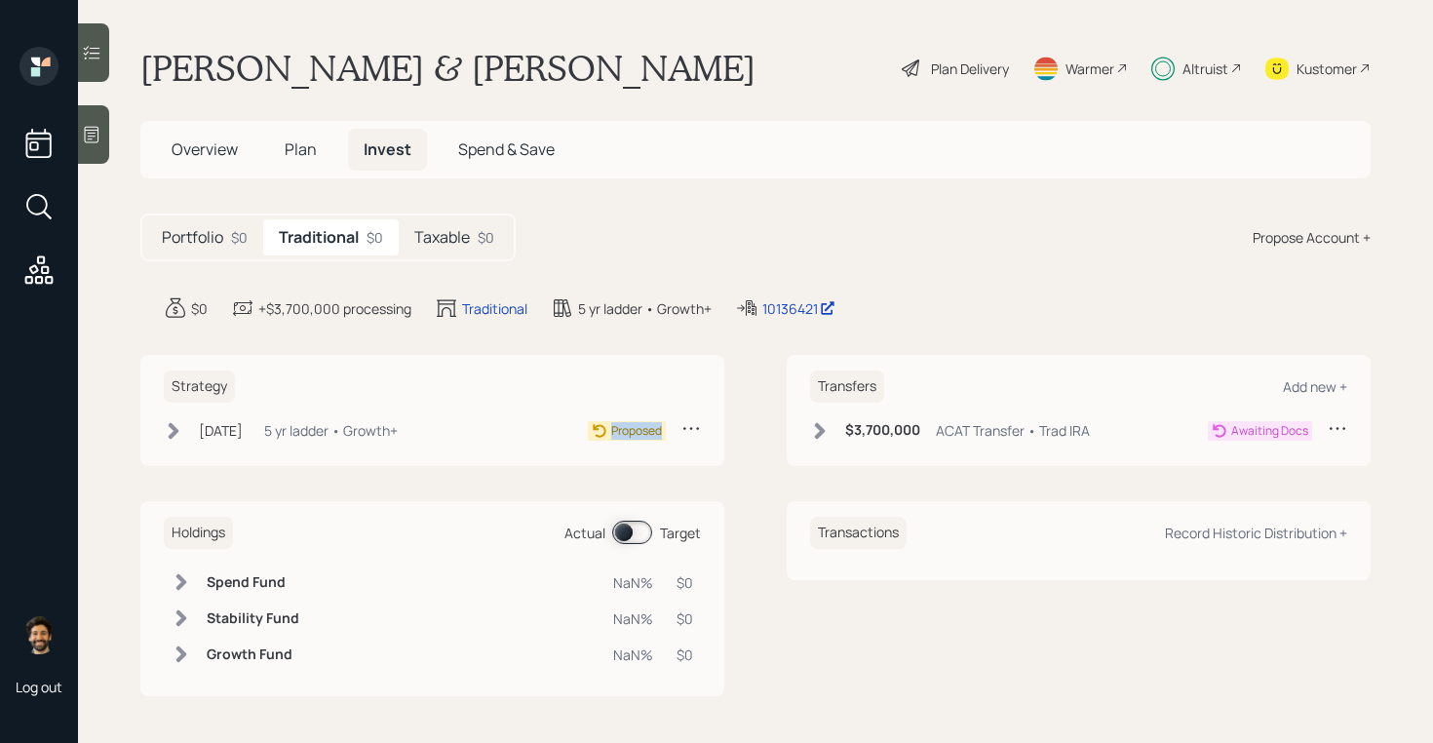
drag, startPoint x: 663, startPoint y: 436, endPoint x: 598, endPoint y: 436, distance: 65.3
click at [598, 436] on div "Proposed" at bounding box center [627, 430] width 78 height 19
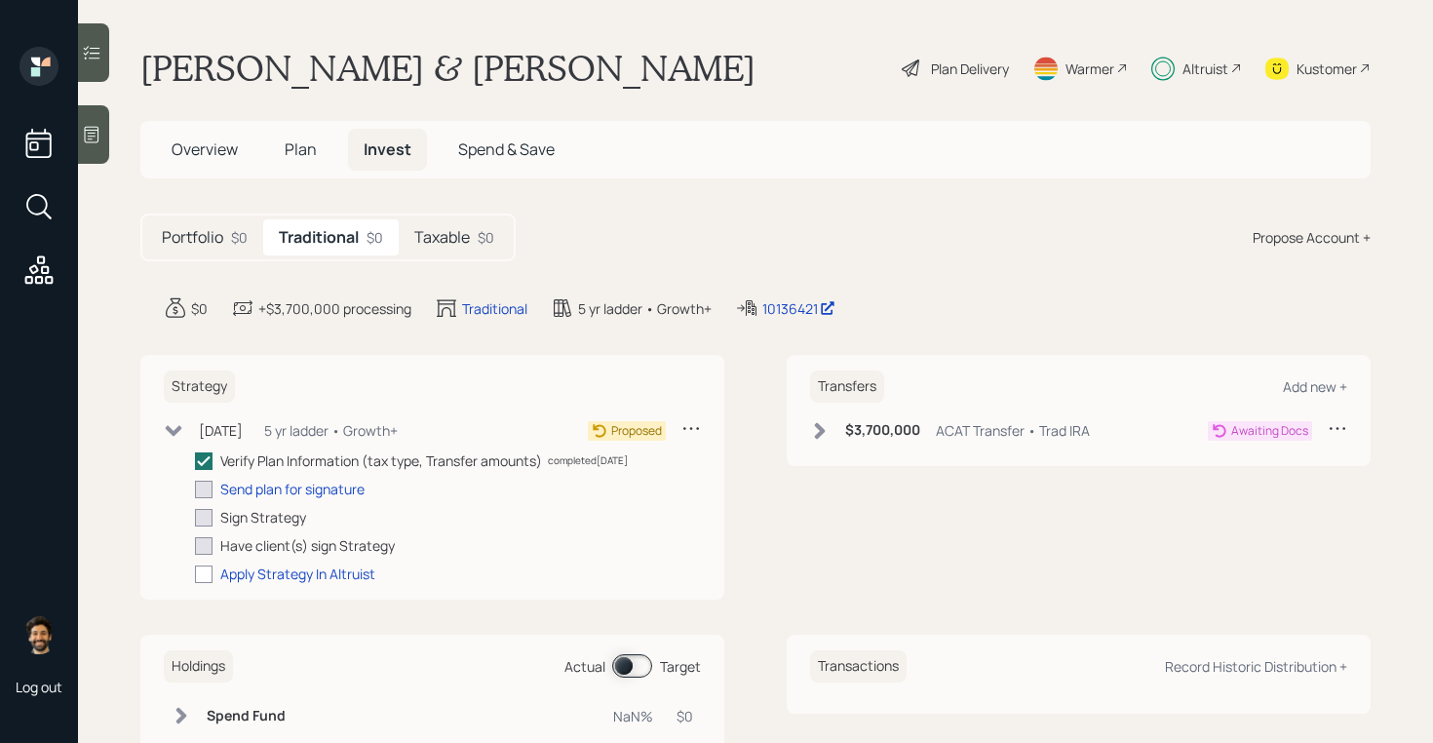
click at [169, 430] on icon at bounding box center [174, 430] width 17 height 11
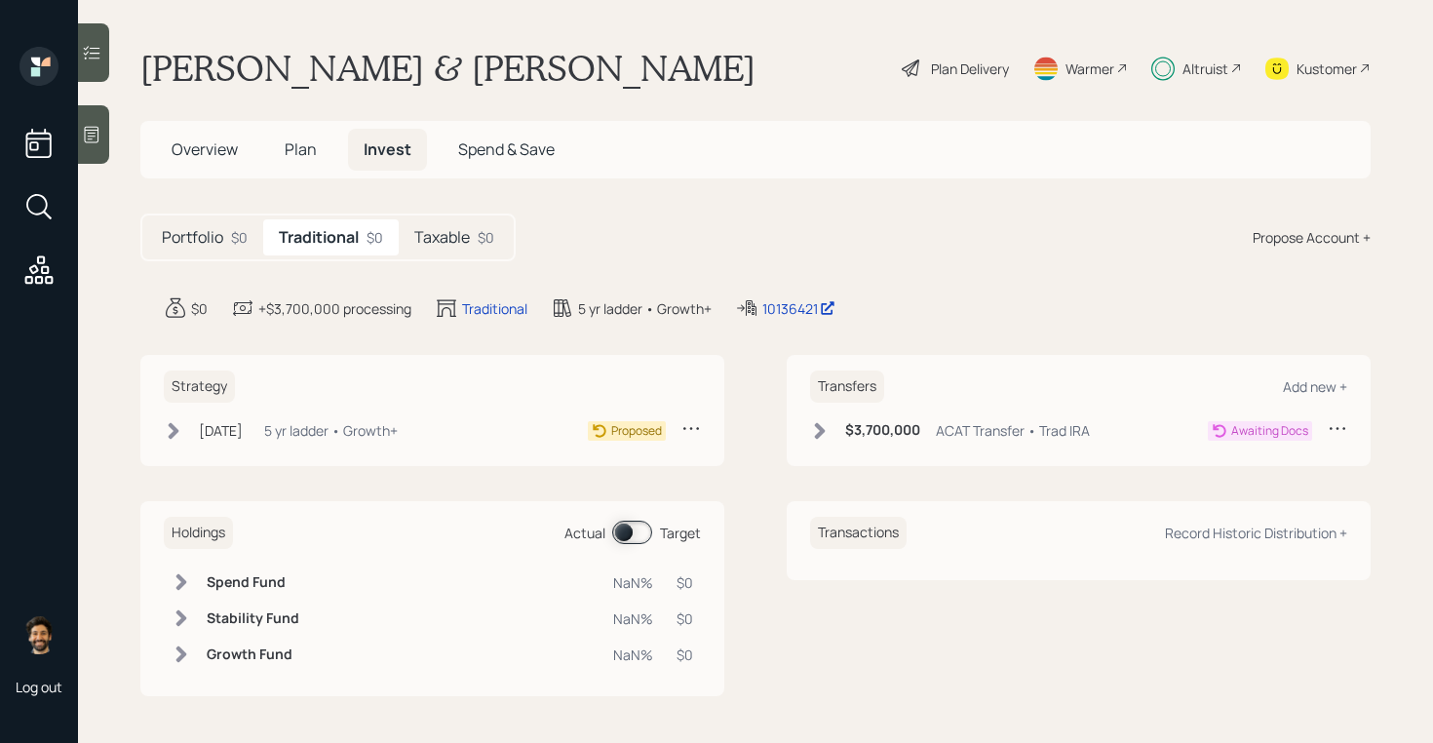
click at [686, 426] on icon at bounding box center [691, 427] width 19 height 19
click at [527, 385] on div "Strategy" at bounding box center [432, 386] width 537 height 32
click at [235, 427] on div "[DATE]" at bounding box center [221, 430] width 44 height 20
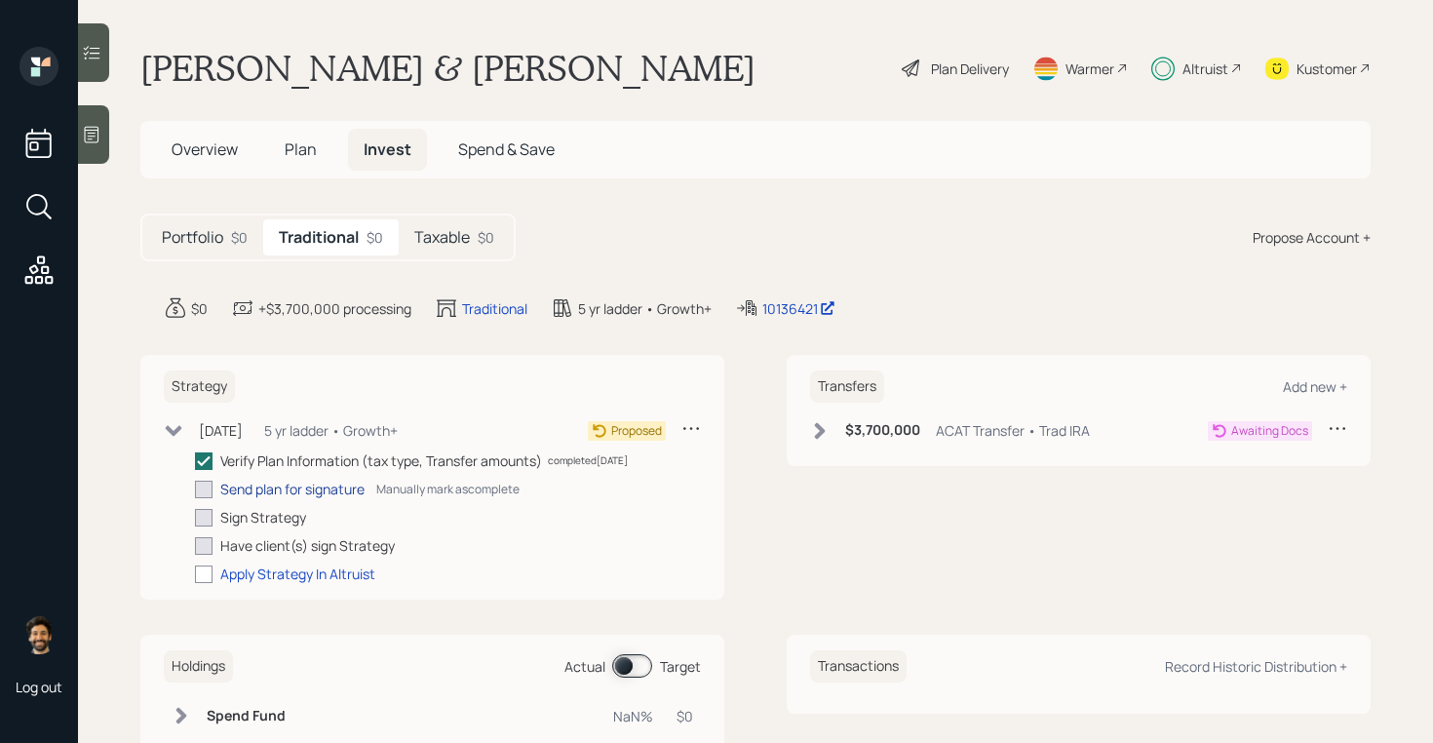
click at [253, 489] on div "Send plan for signature" at bounding box center [292, 489] width 144 height 20
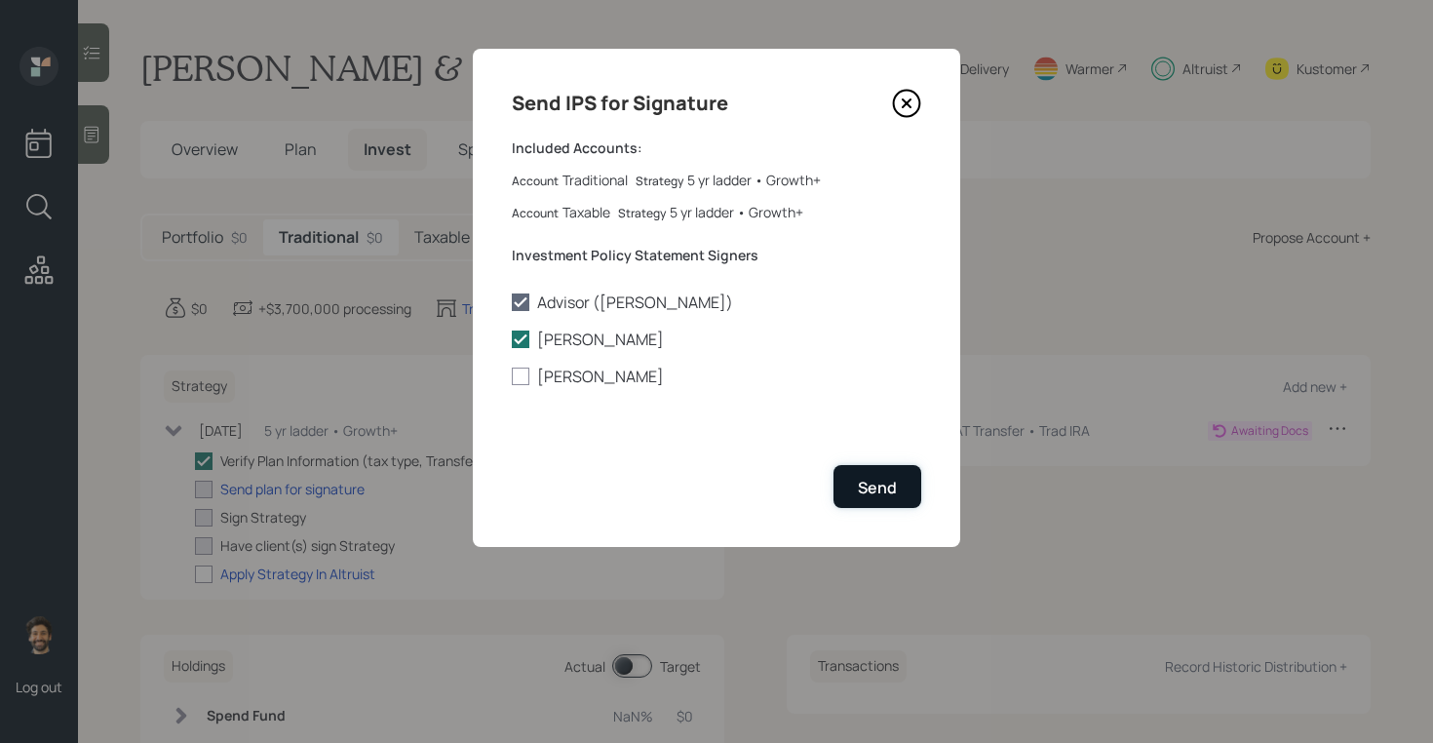
click at [872, 484] on div "Send" at bounding box center [877, 487] width 39 height 21
checkbox input "true"
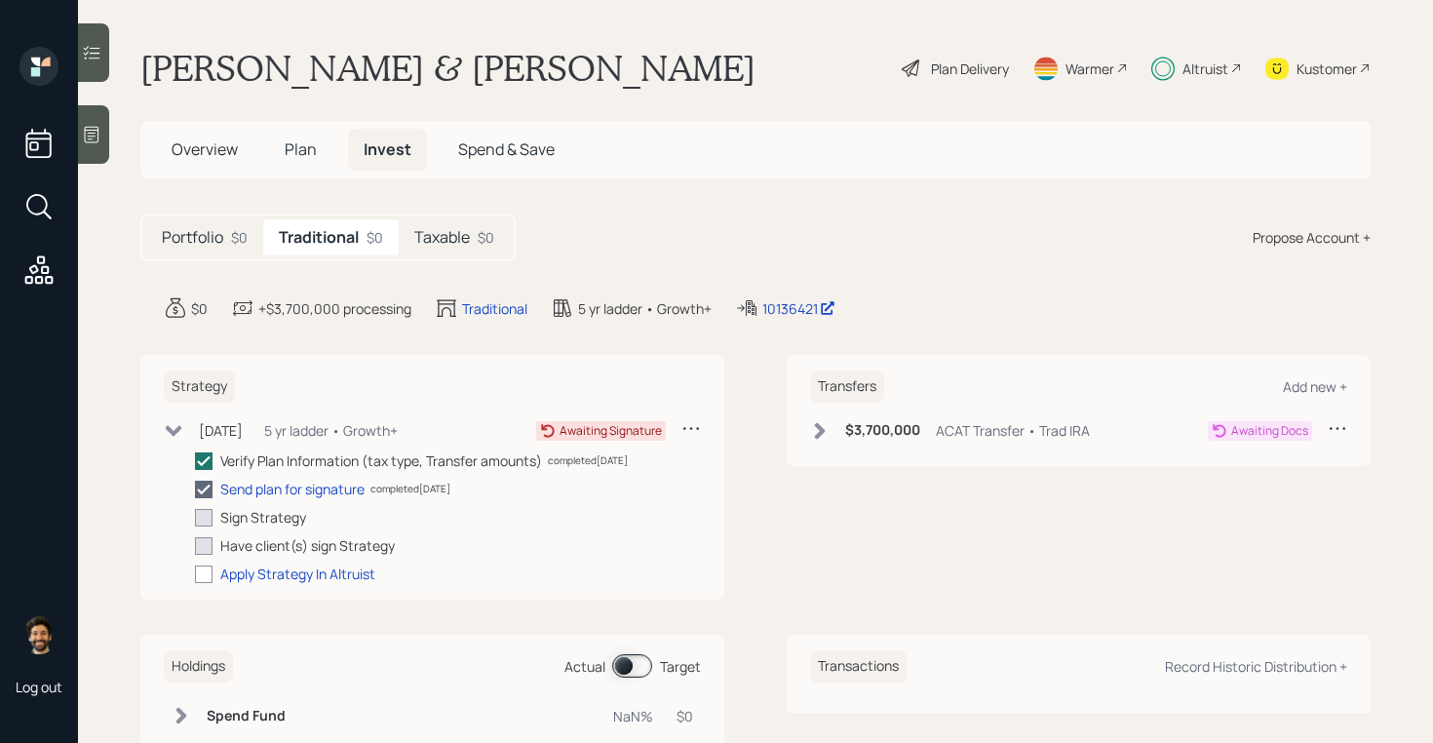
click at [1188, 67] on div "Altruist" at bounding box center [1206, 68] width 46 height 20
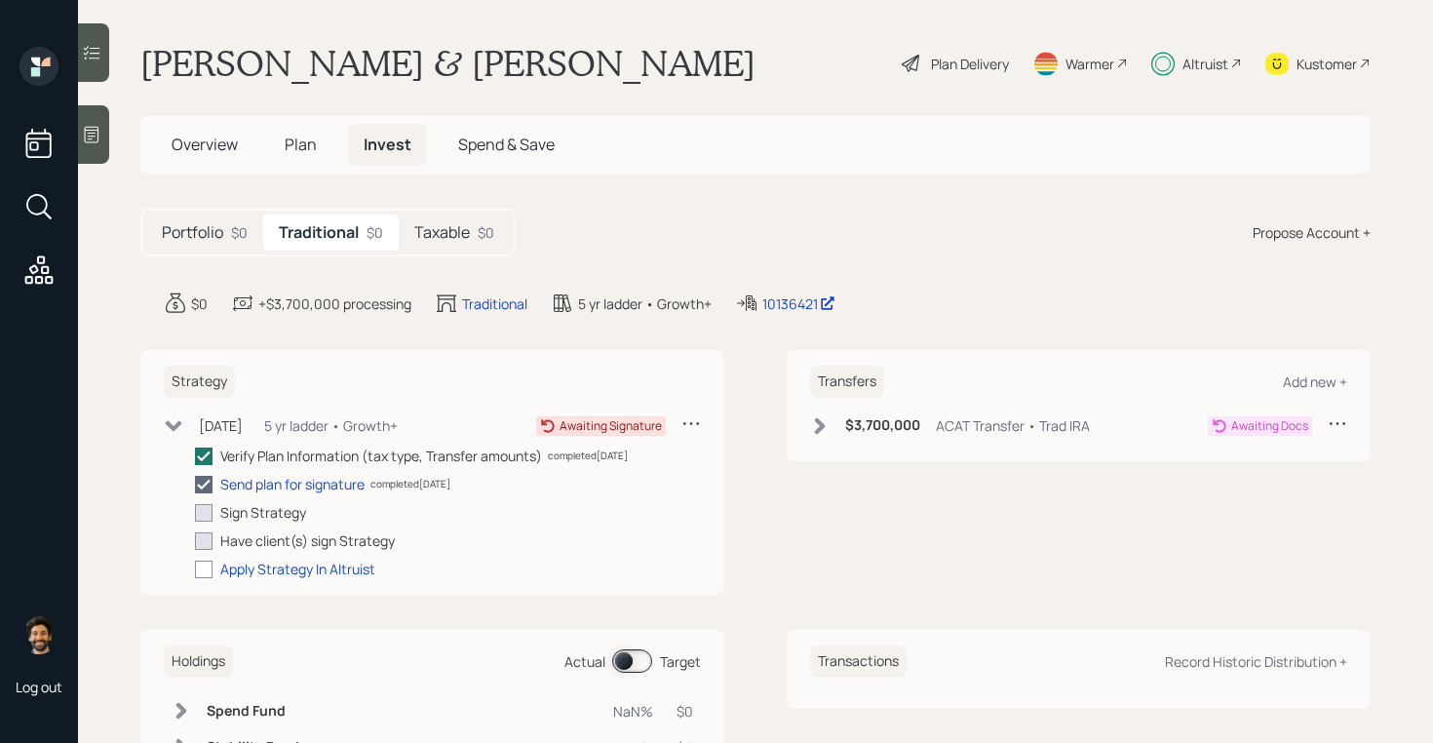
click at [308, 148] on span "Plan" at bounding box center [301, 144] width 32 height 21
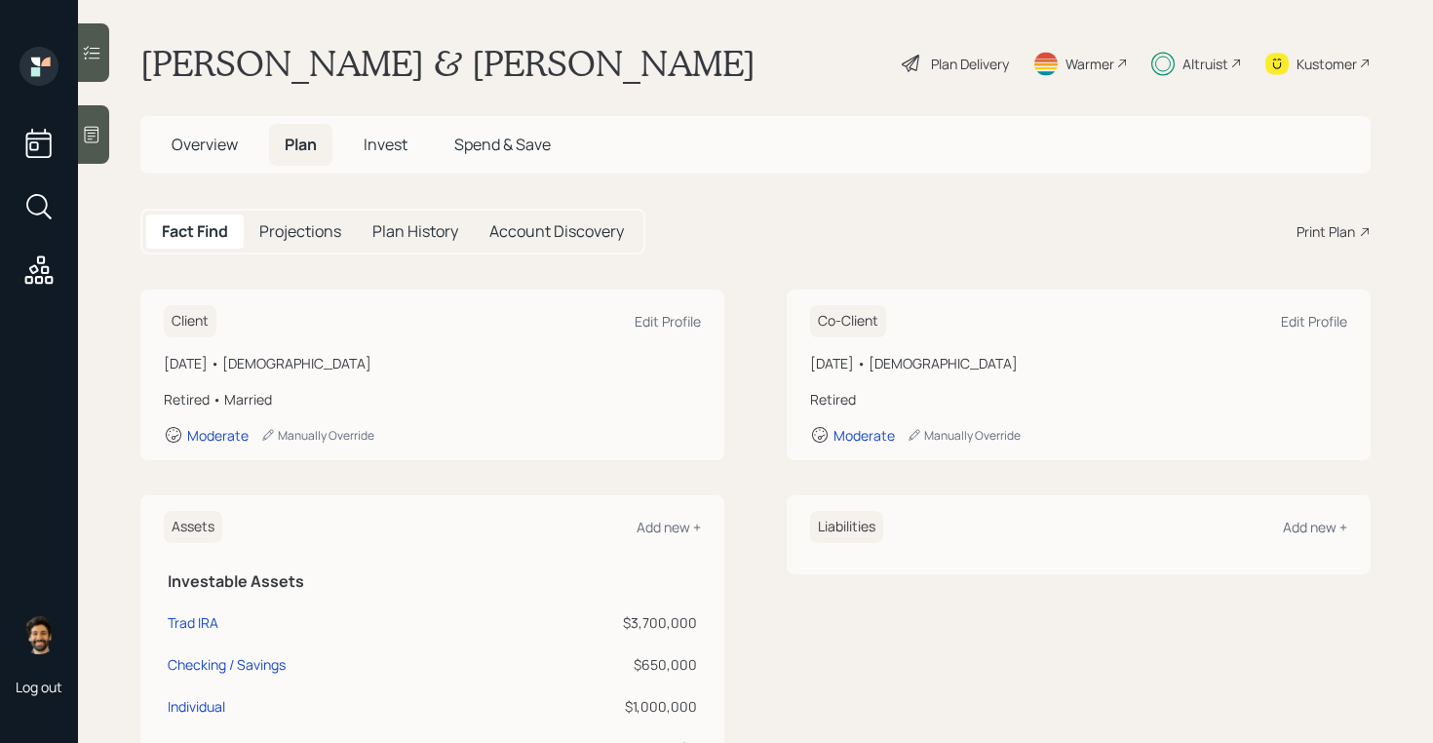
click at [206, 135] on span "Overview" at bounding box center [205, 144] width 66 height 21
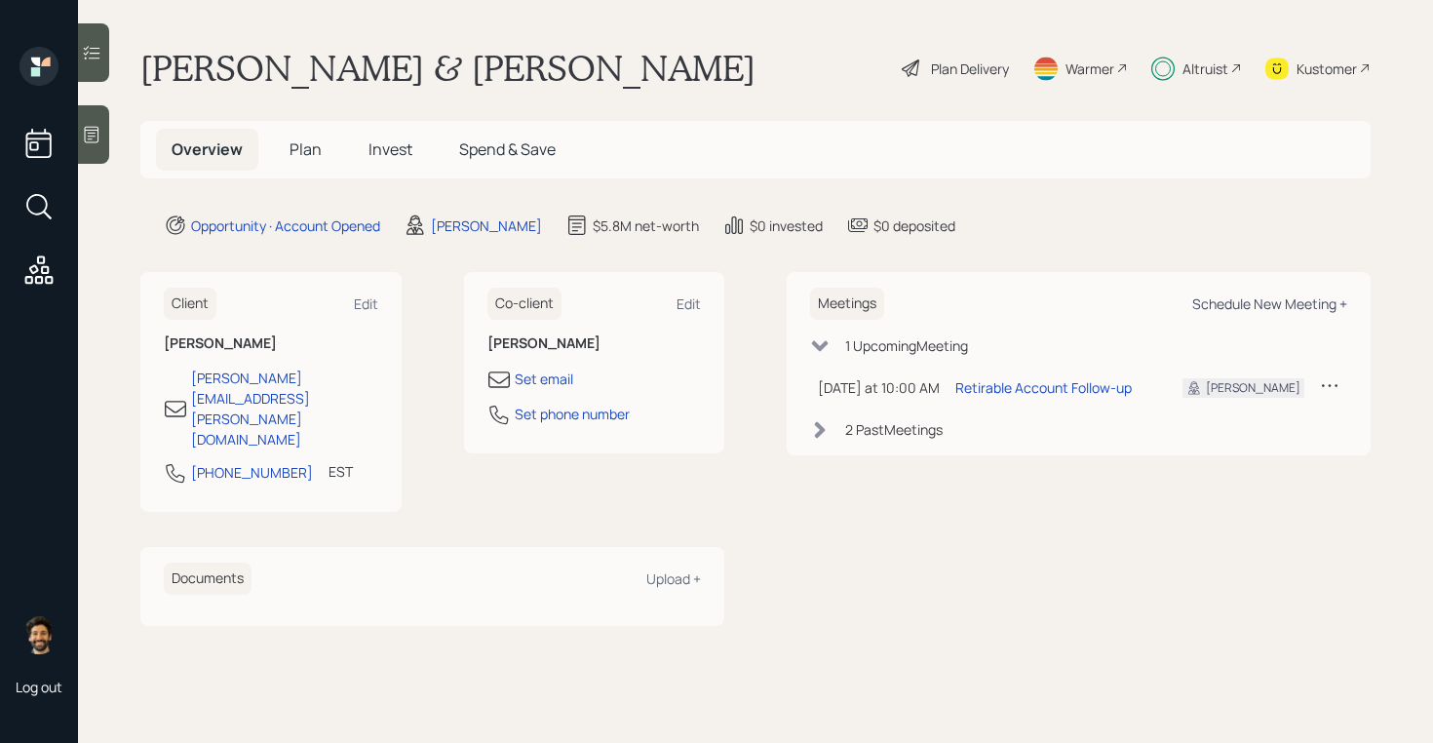
click at [1297, 298] on div "Schedule New Meeting +" at bounding box center [1269, 303] width 155 height 19
select select "f14b762f-c7c2-4b89-9227-8fa891345eea"
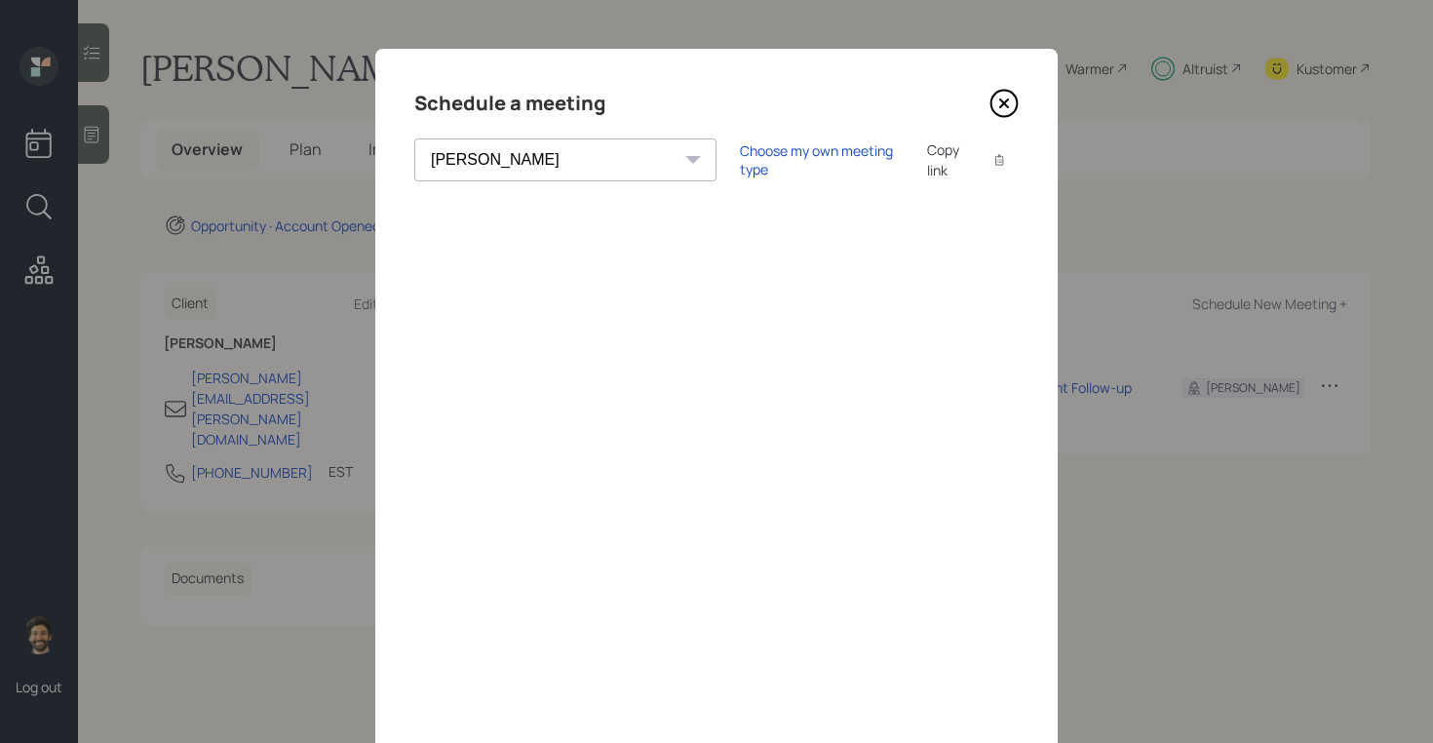
click at [1006, 100] on icon at bounding box center [1004, 103] width 8 height 8
